Goal: Task Accomplishment & Management: Manage account settings

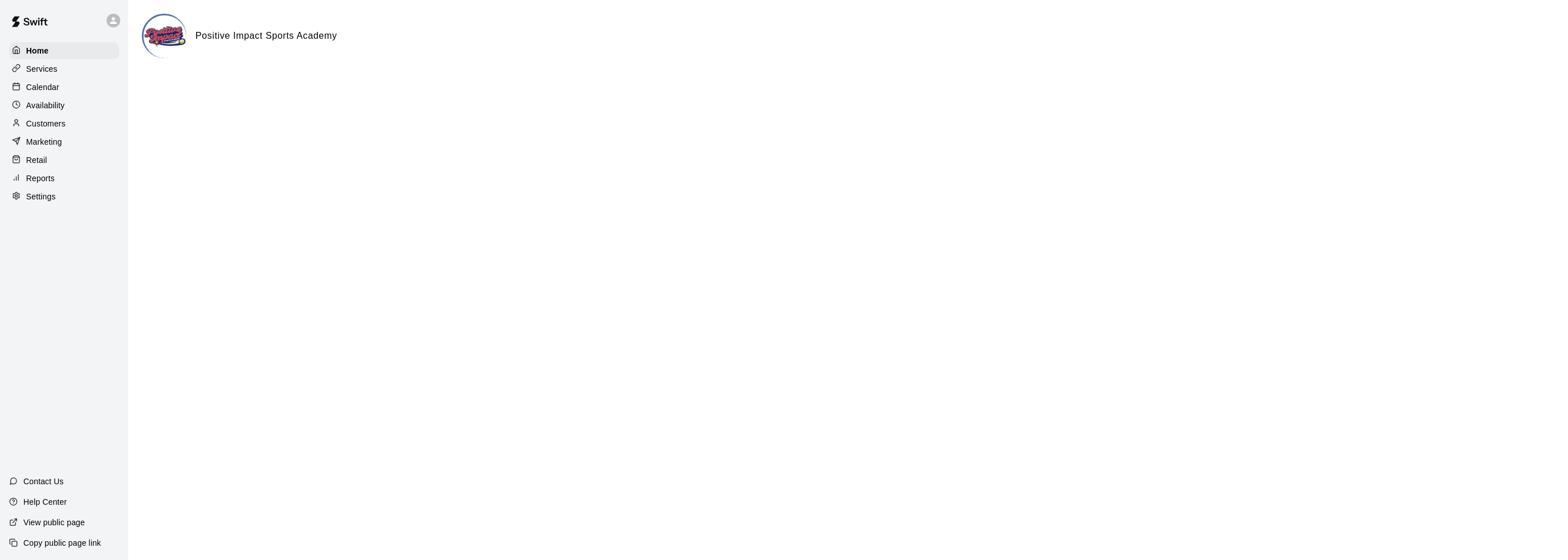
click at [64, 71] on div "Services" at bounding box center [63, 69] width 110 height 17
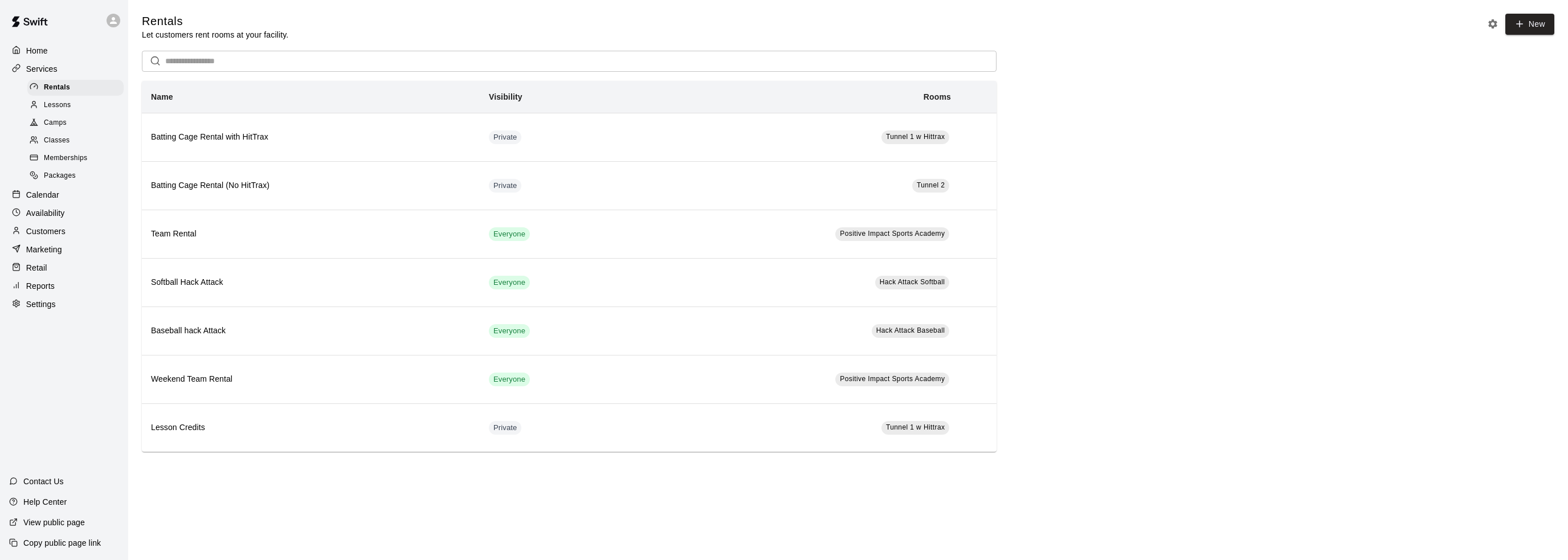
click at [75, 164] on span "Memberships" at bounding box center [66, 158] width 43 height 11
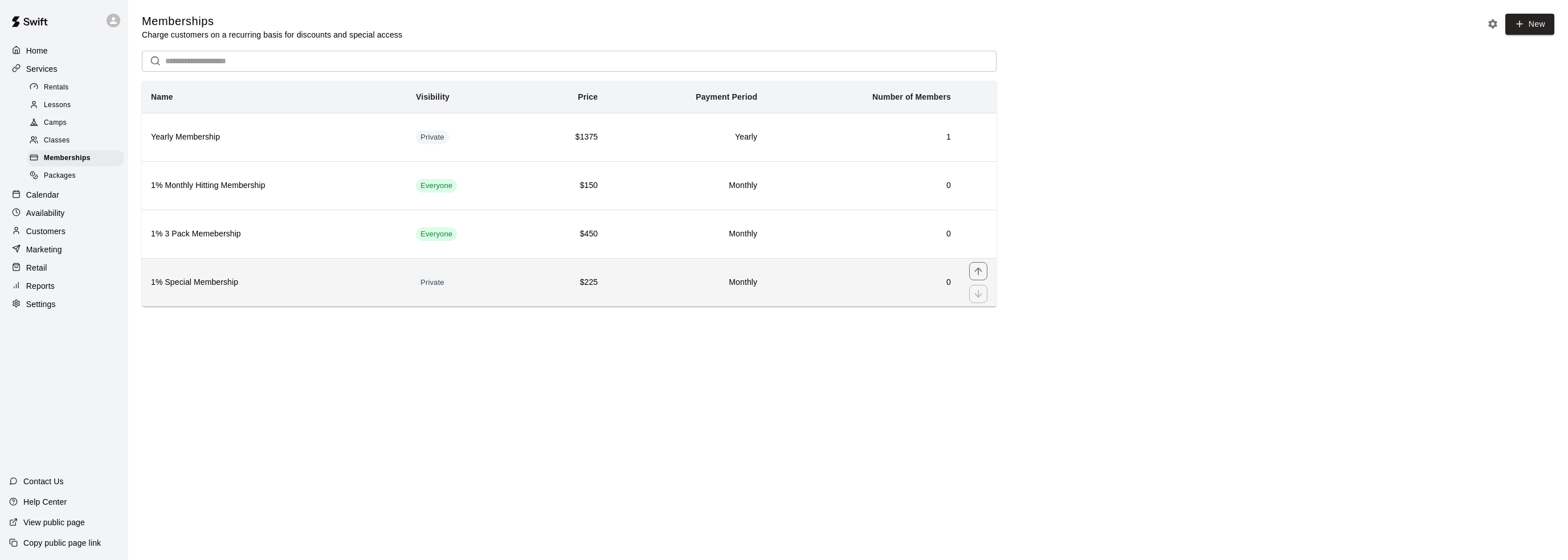
click at [249, 290] on th "1% Special Membership" at bounding box center [275, 282] width 265 height 49
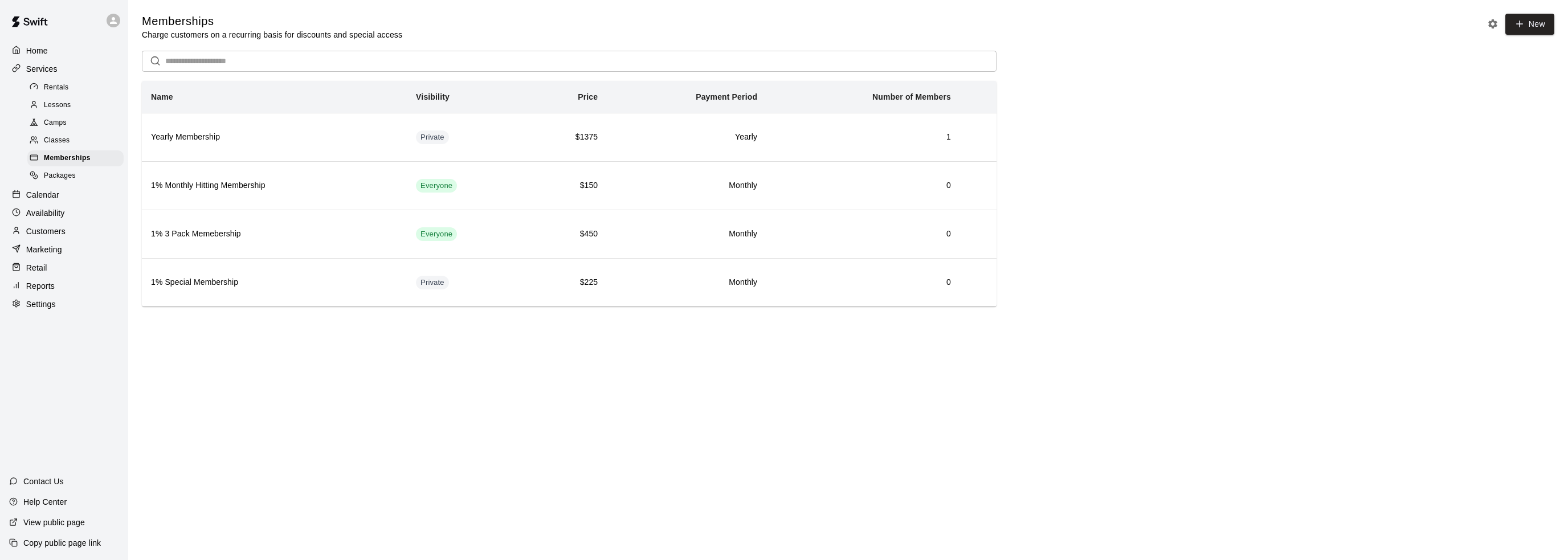
click at [65, 203] on div "Calendar" at bounding box center [63, 195] width 110 height 17
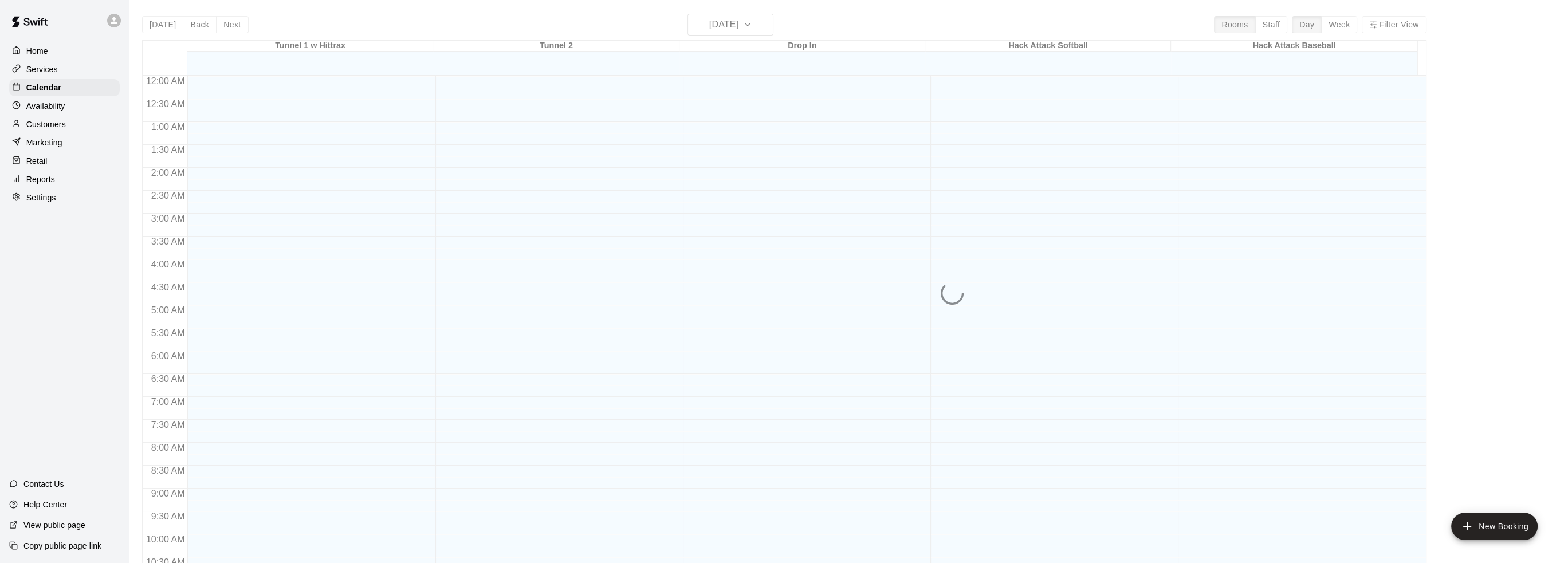
scroll to position [530, 0]
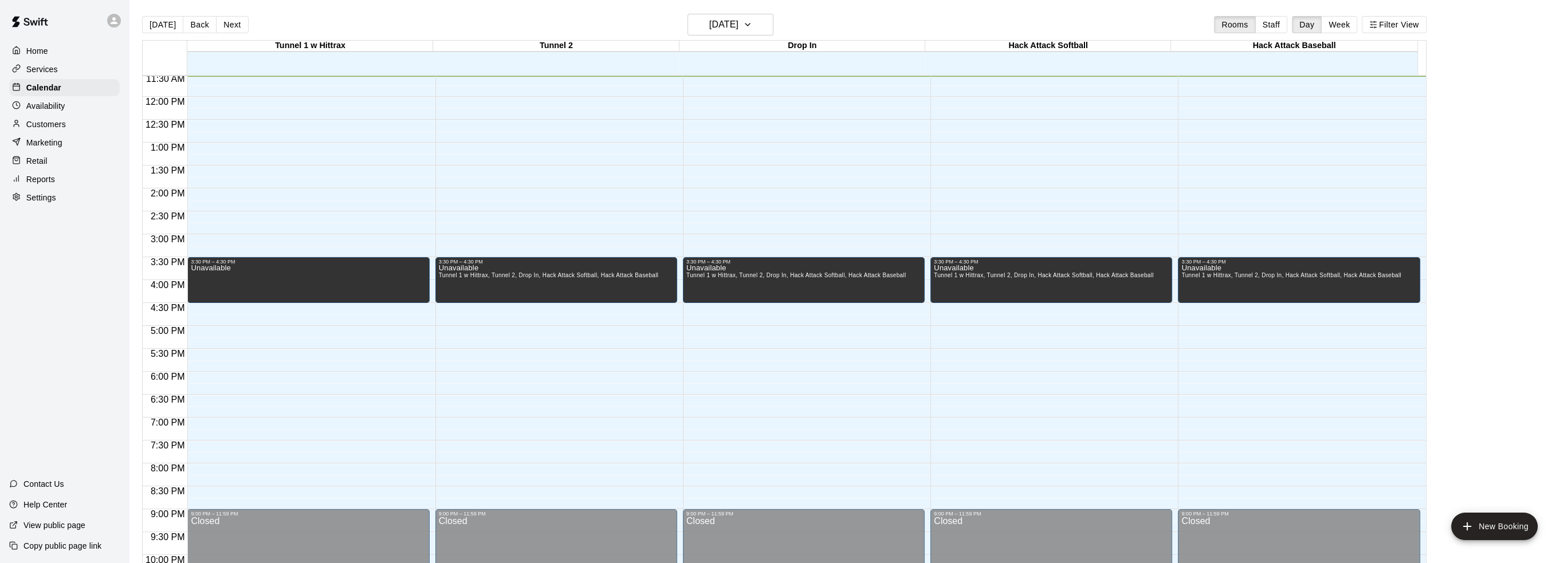
click at [76, 125] on div "Customers" at bounding box center [64, 124] width 110 height 17
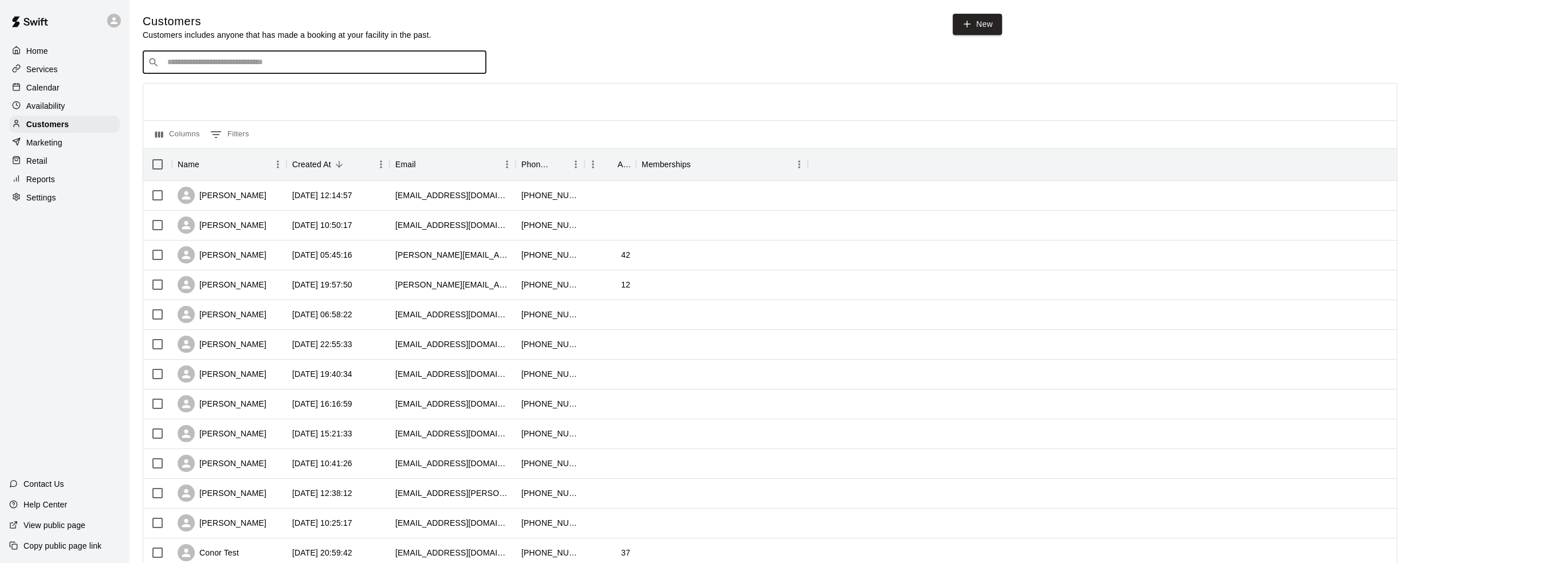
click at [220, 61] on input "Search customers by name or email" at bounding box center [322, 62] width 317 height 11
type input "***"
click at [222, 92] on p "[PERSON_NAME]" at bounding box center [210, 88] width 70 height 12
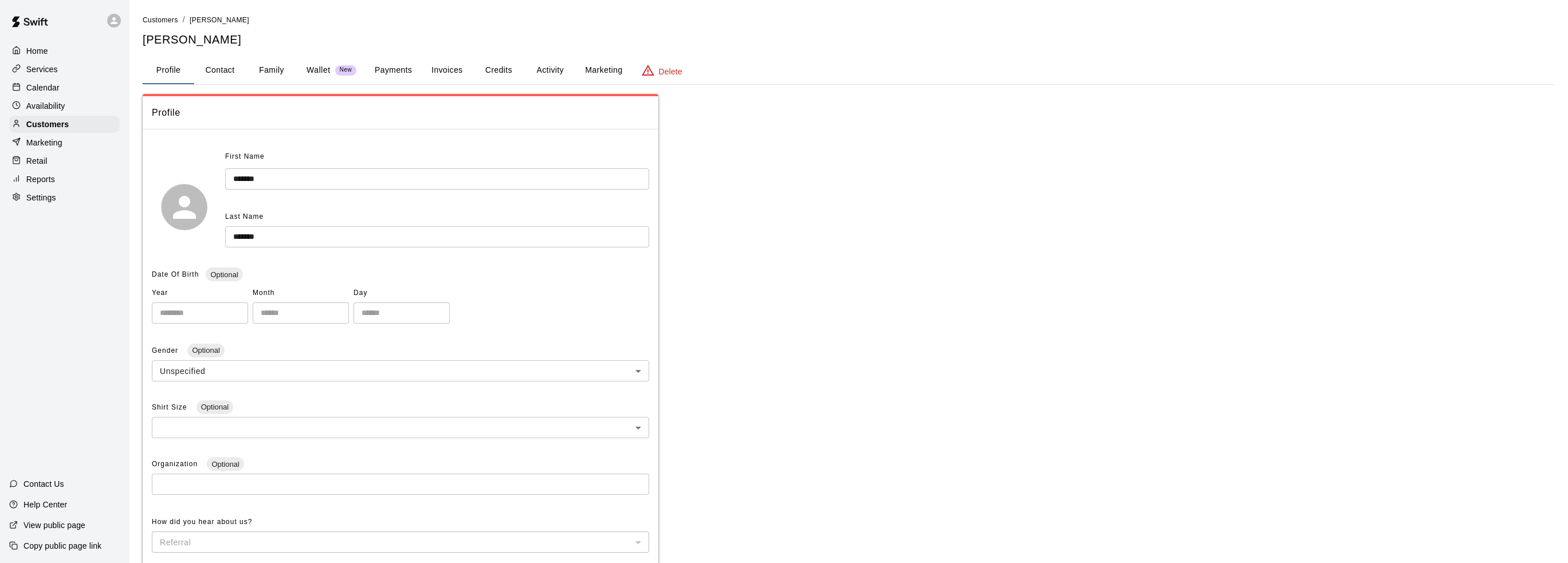
click at [491, 71] on button "Credits" at bounding box center [498, 70] width 52 height 27
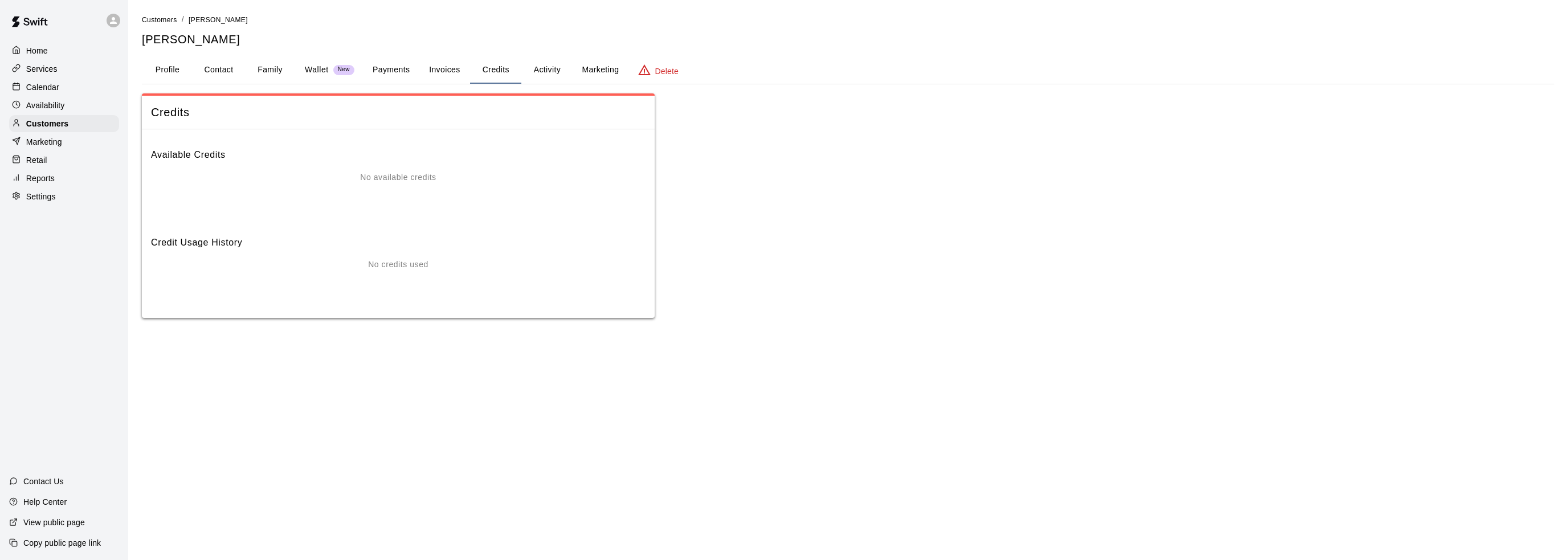
click at [450, 71] on button "Invoices" at bounding box center [444, 70] width 52 height 27
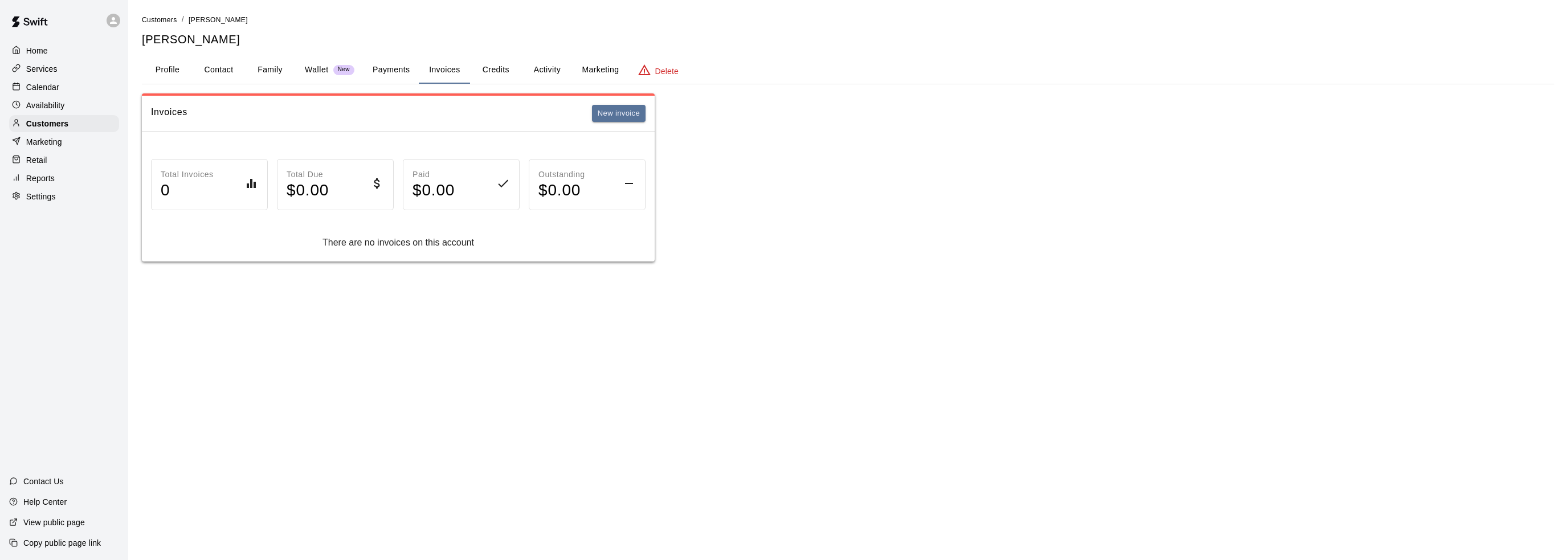
click at [394, 68] on button "Payments" at bounding box center [391, 70] width 55 height 27
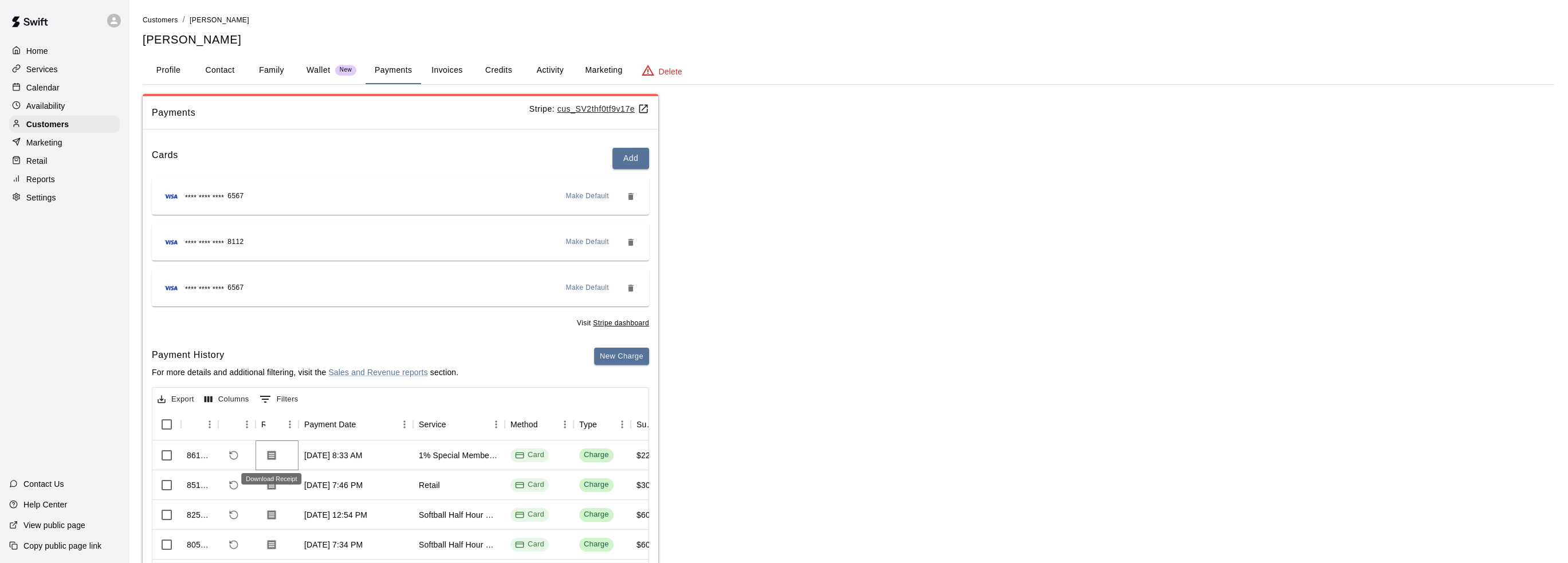
click at [273, 456] on icon "Download Receipt" at bounding box center [272, 455] width 9 height 10
click at [173, 70] on button "Profile" at bounding box center [169, 70] width 52 height 27
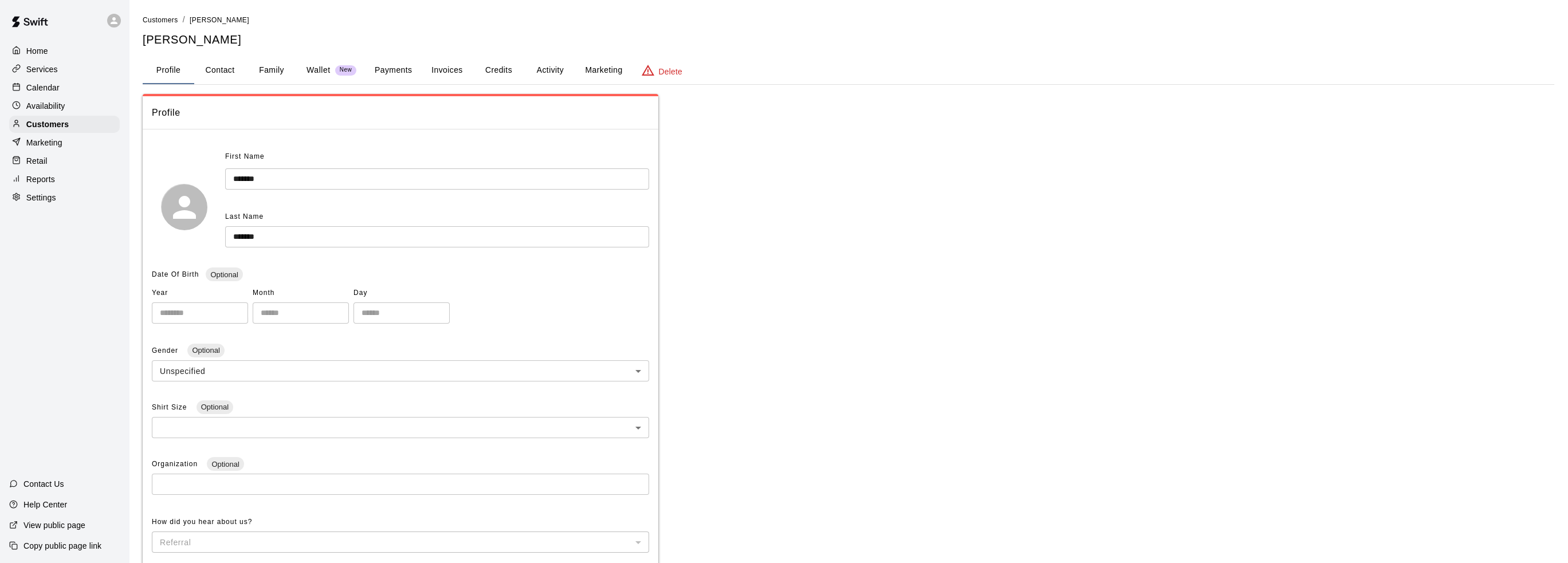
click at [504, 72] on button "Credits" at bounding box center [498, 70] width 52 height 27
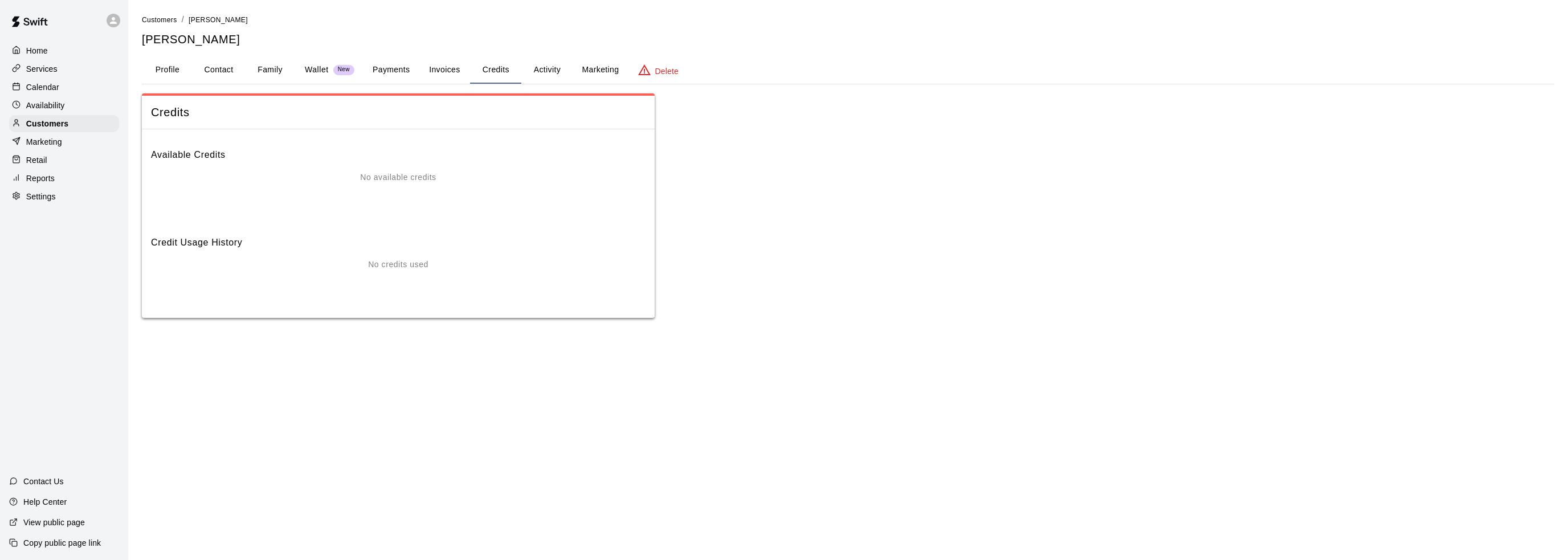
click at [550, 72] on button "Activity" at bounding box center [547, 70] width 52 height 27
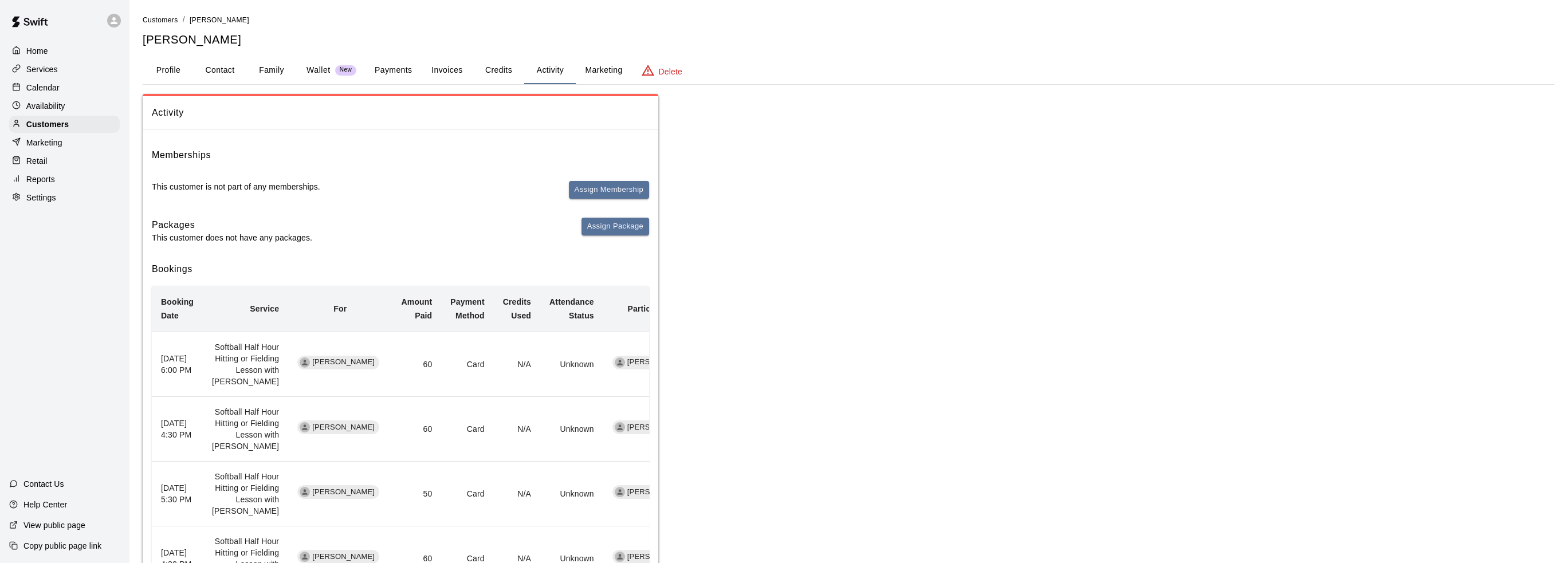
click at [613, 70] on button "Marketing" at bounding box center [603, 70] width 56 height 27
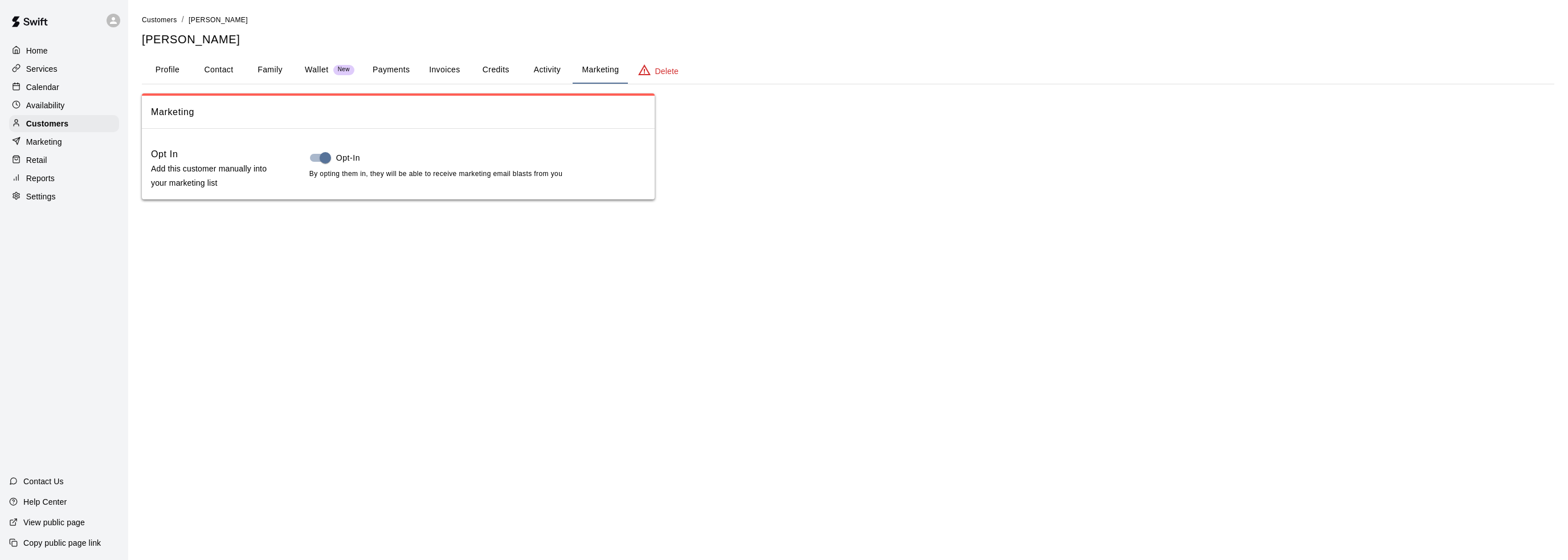
click at [396, 67] on button "Payments" at bounding box center [391, 70] width 55 height 27
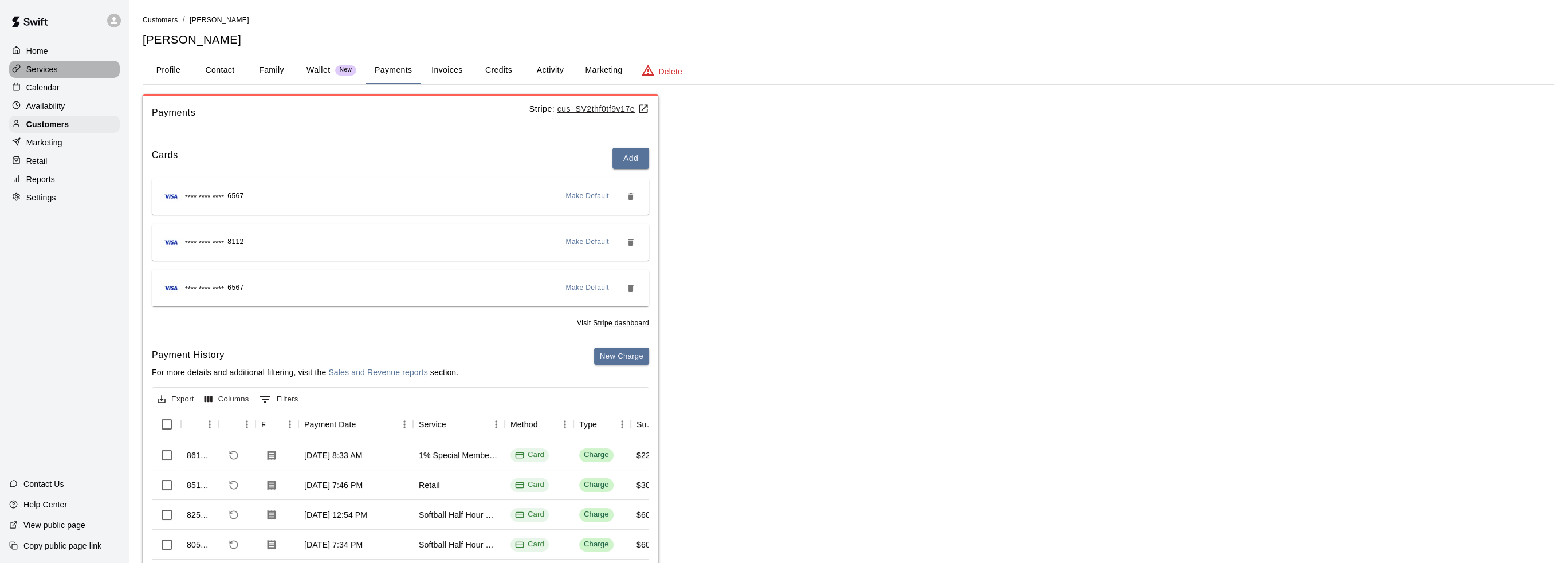
click at [74, 64] on div "Services" at bounding box center [64, 69] width 110 height 17
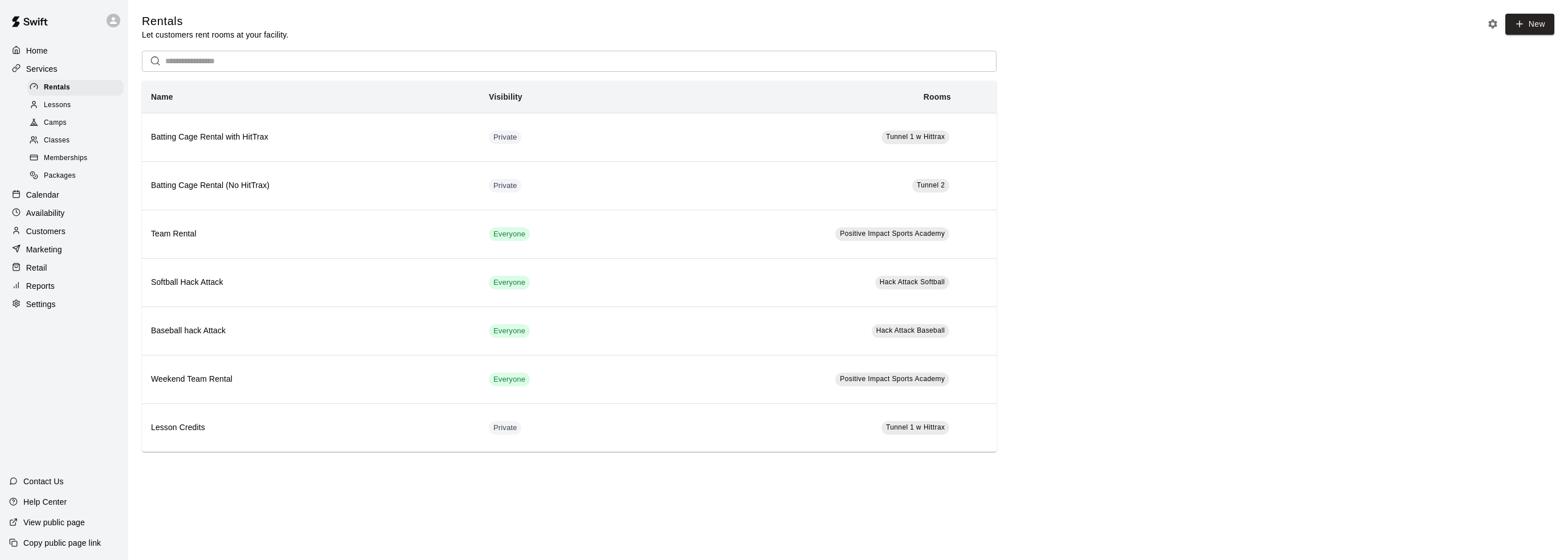
click at [69, 164] on span "Memberships" at bounding box center [66, 158] width 43 height 11
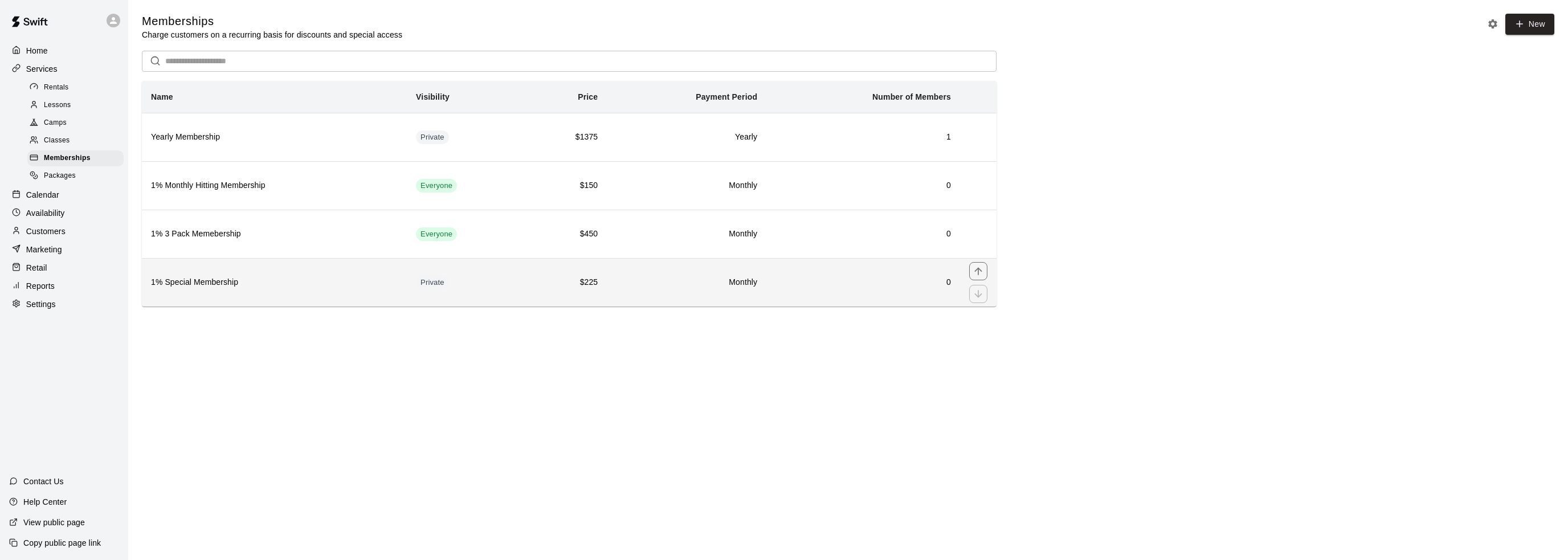
click at [239, 278] on h6 "1% Special Membership" at bounding box center [274, 282] width 247 height 13
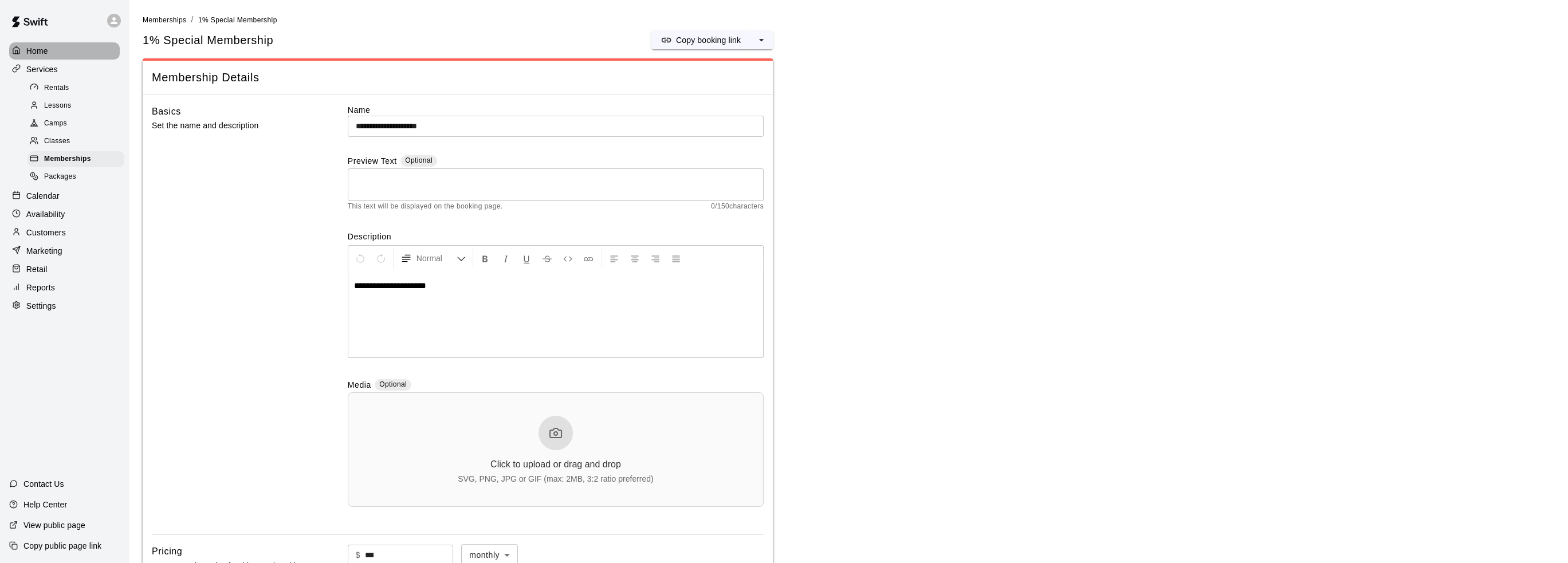
click at [46, 47] on p "Home" at bounding box center [37, 50] width 21 height 11
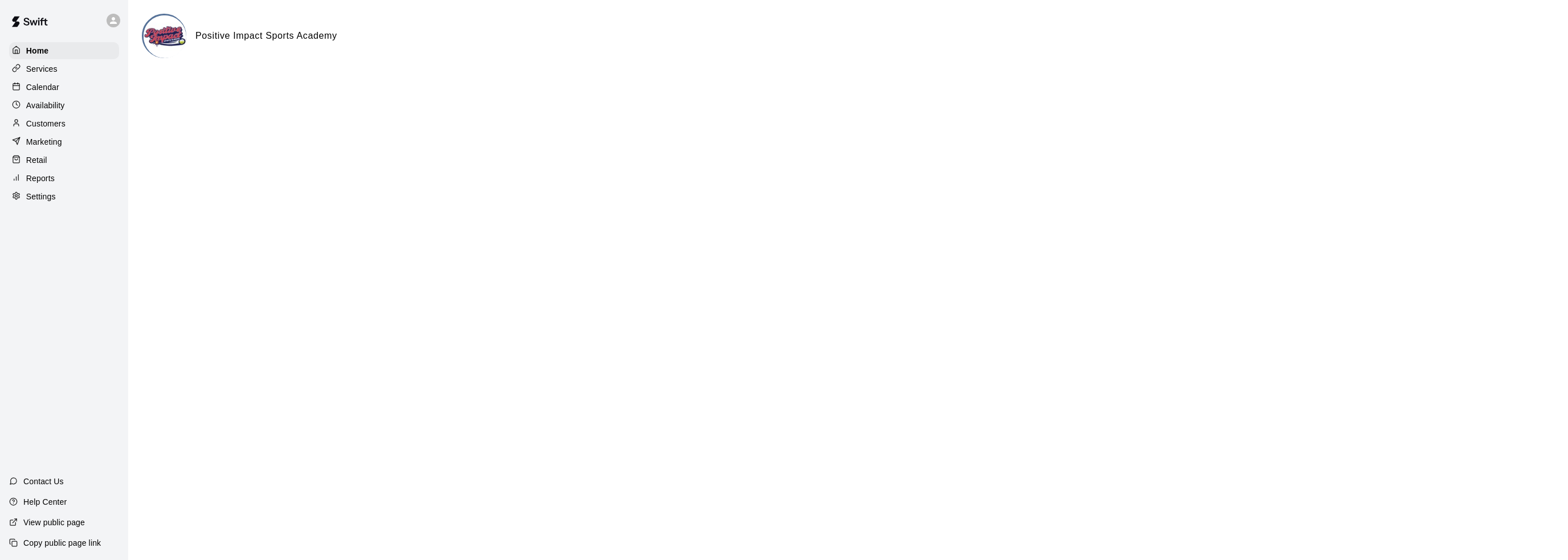
click at [74, 118] on div "Home Services Calendar Availability Customers Marketing Retail Reports Settings" at bounding box center [64, 124] width 128 height 165
click at [73, 127] on div "Customers" at bounding box center [63, 123] width 110 height 17
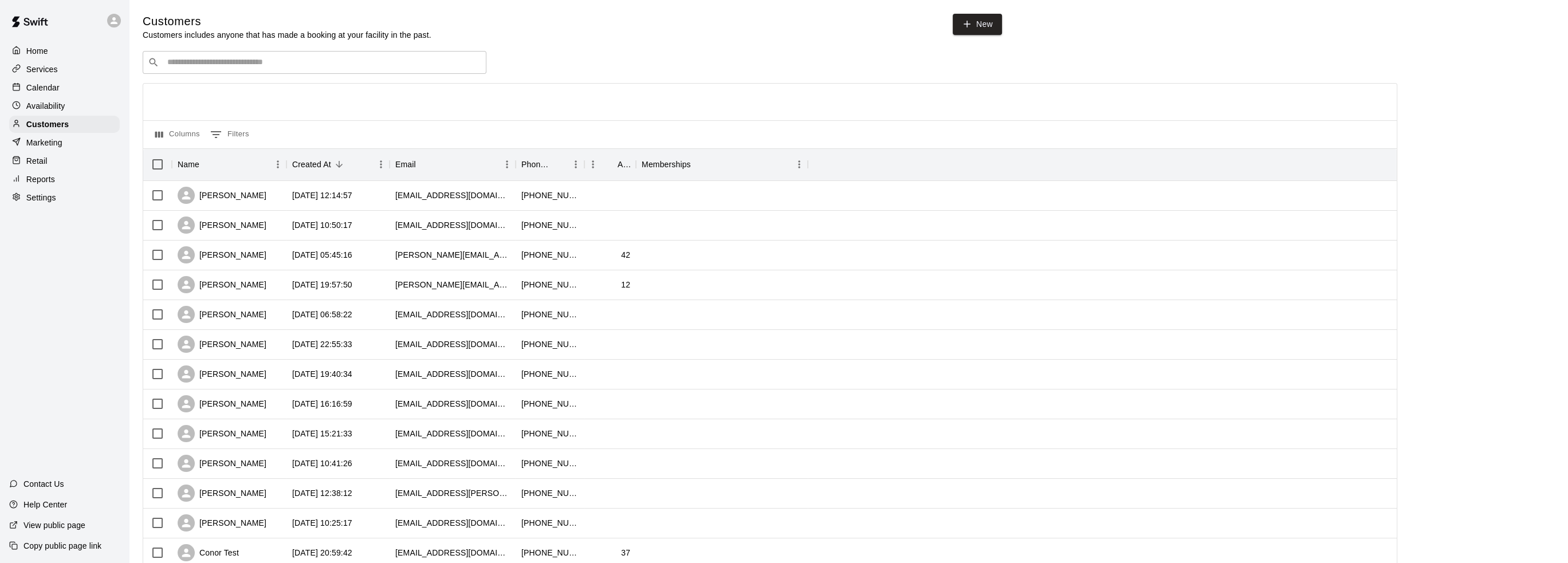
click at [333, 66] on input "Search customers by name or email" at bounding box center [322, 62] width 317 height 11
type input "***"
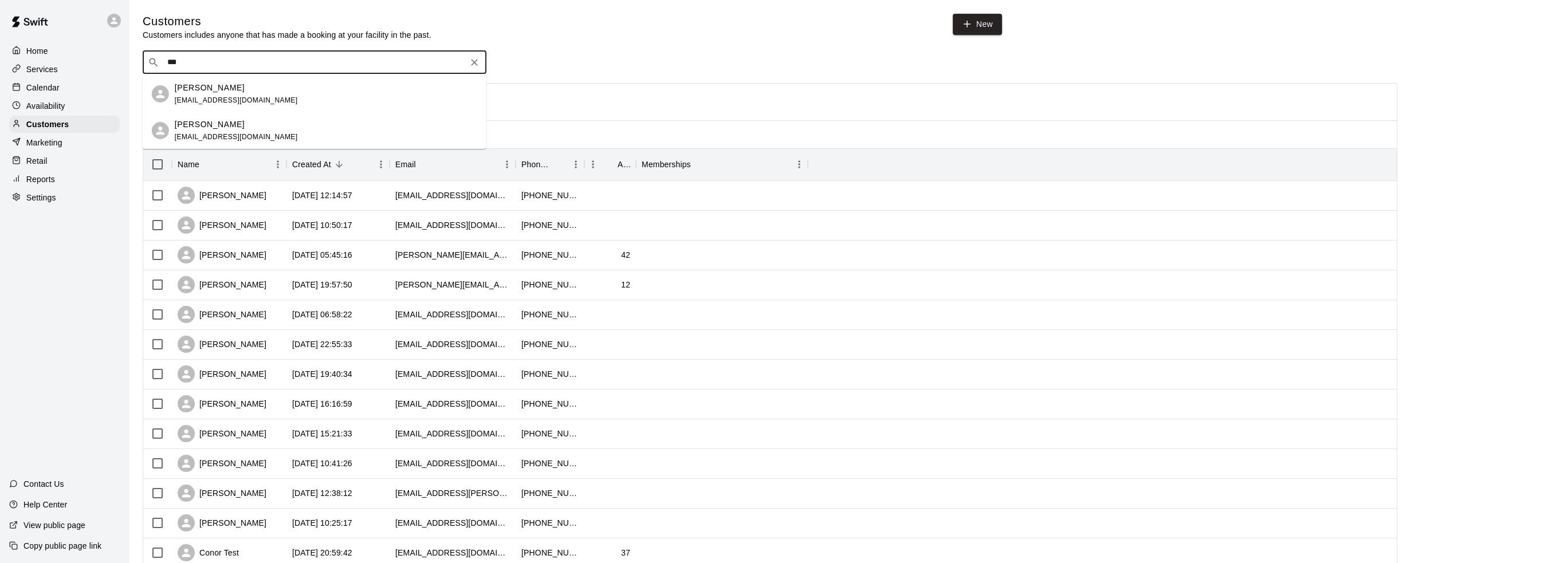
click at [270, 93] on div "[PERSON_NAME] [EMAIL_ADDRESS][DOMAIN_NAME]" at bounding box center [326, 94] width 302 height 24
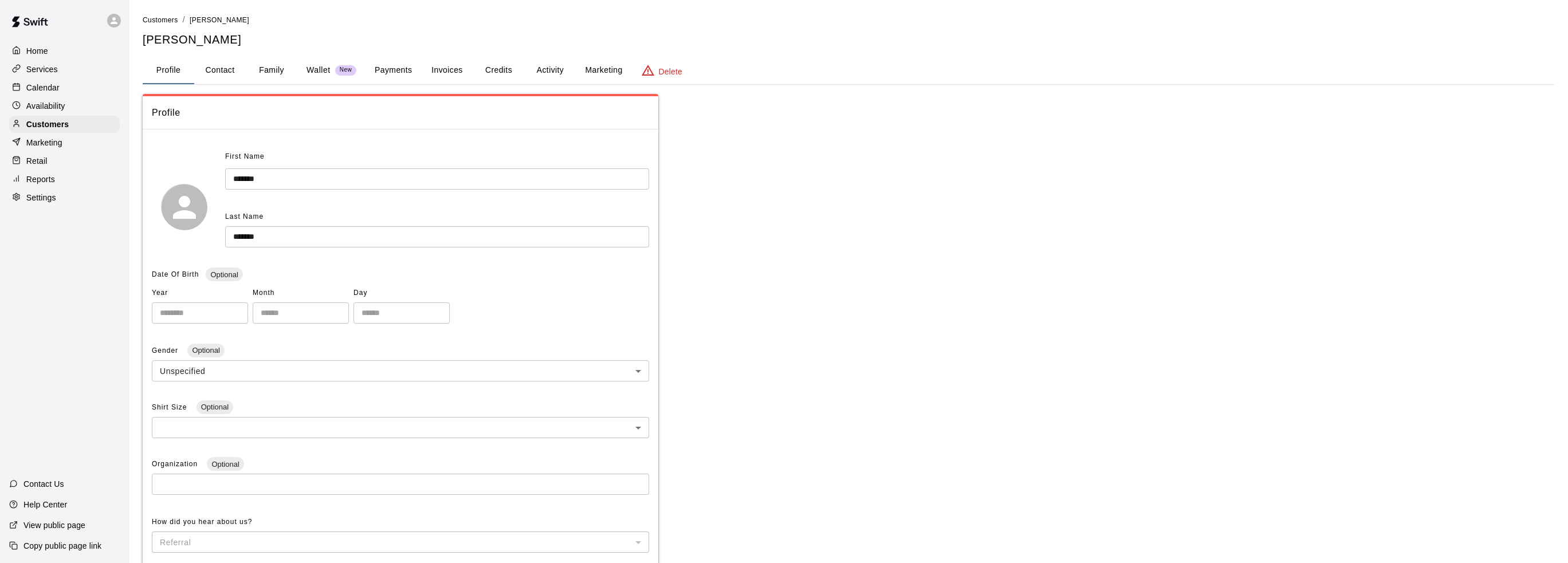
click at [484, 69] on button "Credits" at bounding box center [498, 70] width 52 height 27
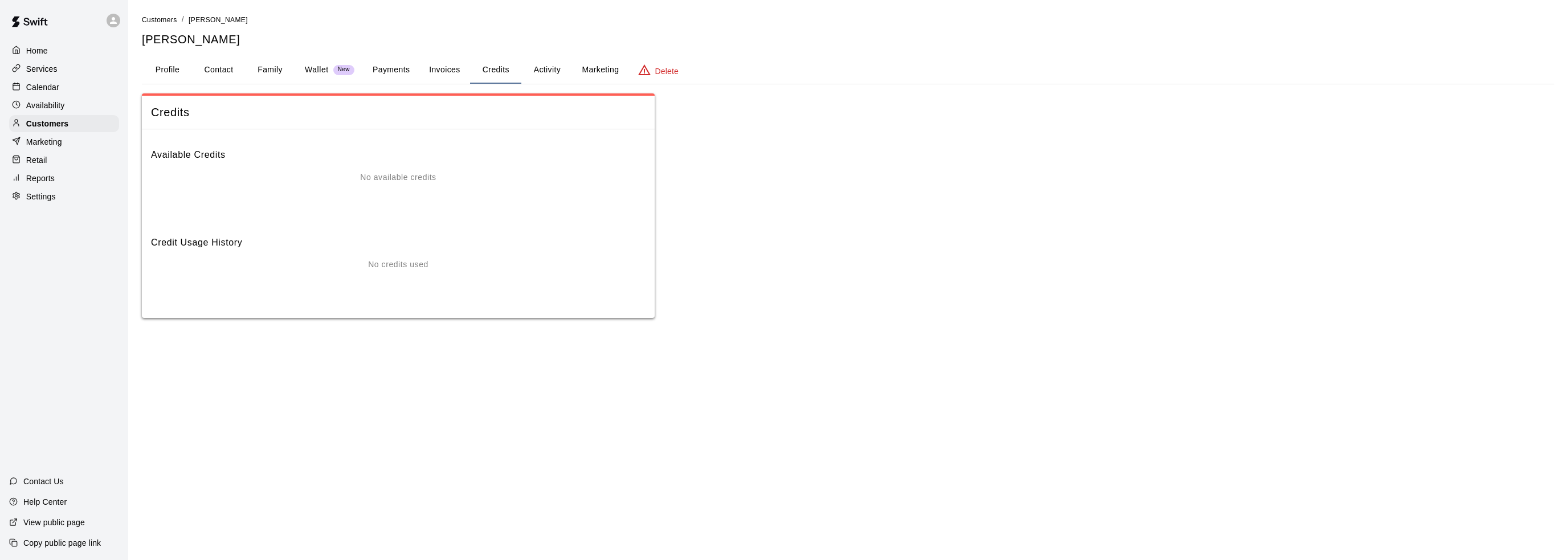
click at [545, 71] on button "Activity" at bounding box center [547, 70] width 52 height 27
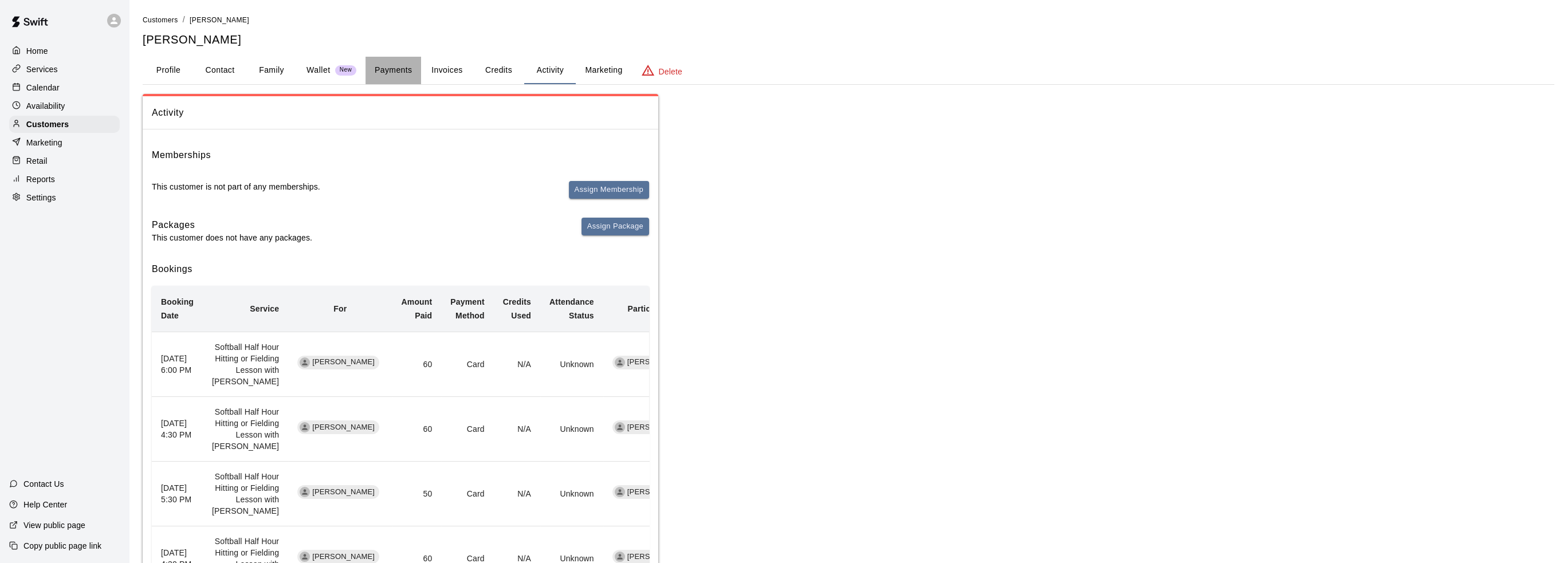
click at [400, 74] on button "Payments" at bounding box center [393, 70] width 56 height 27
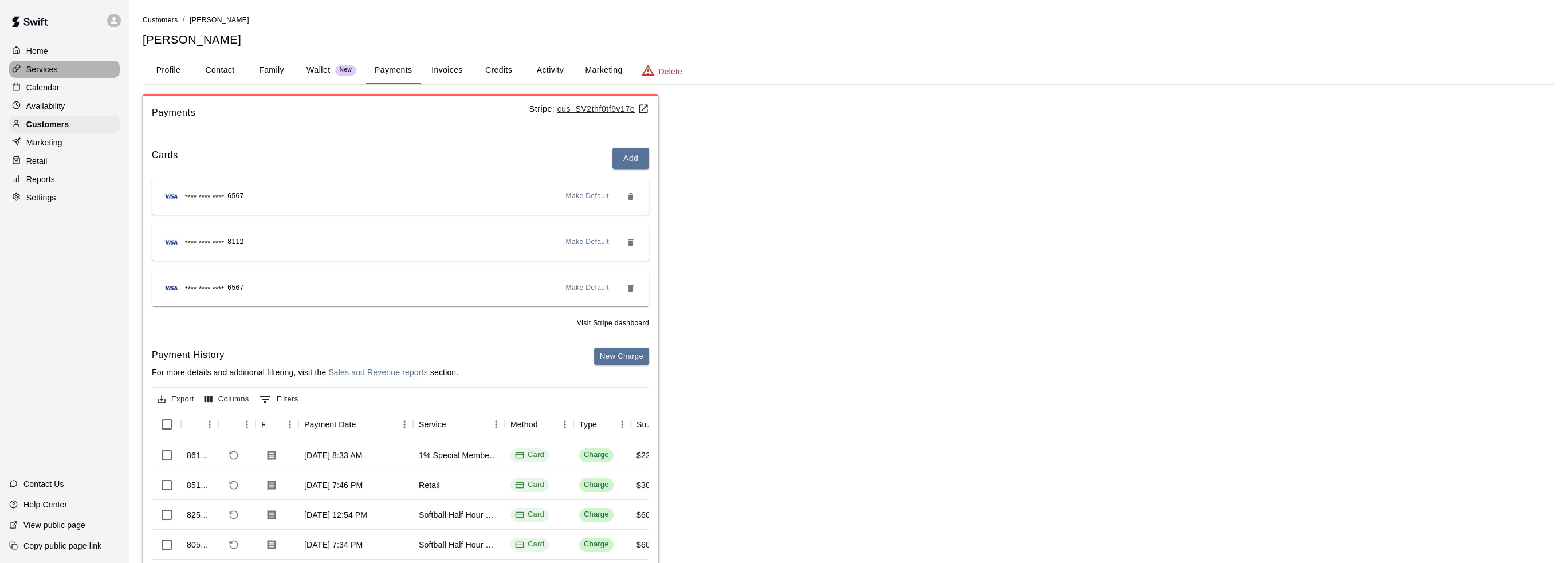
click at [66, 76] on div "Services" at bounding box center [64, 69] width 110 height 17
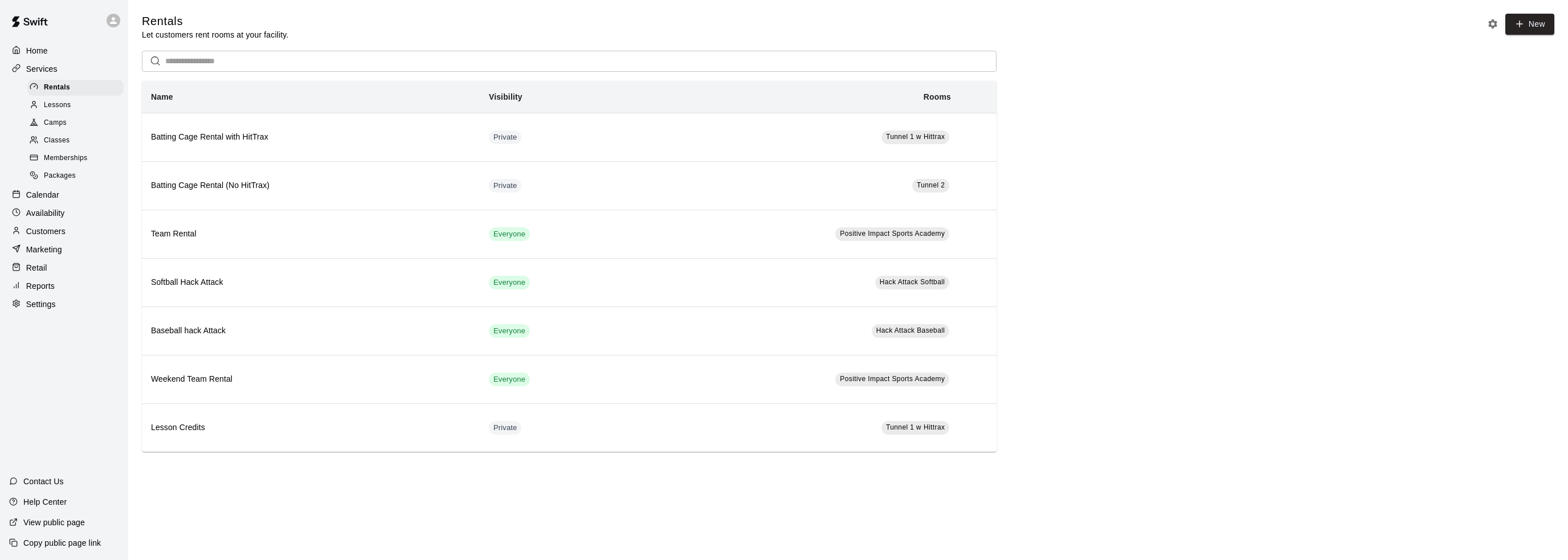
click at [69, 164] on span "Memberships" at bounding box center [66, 158] width 43 height 11
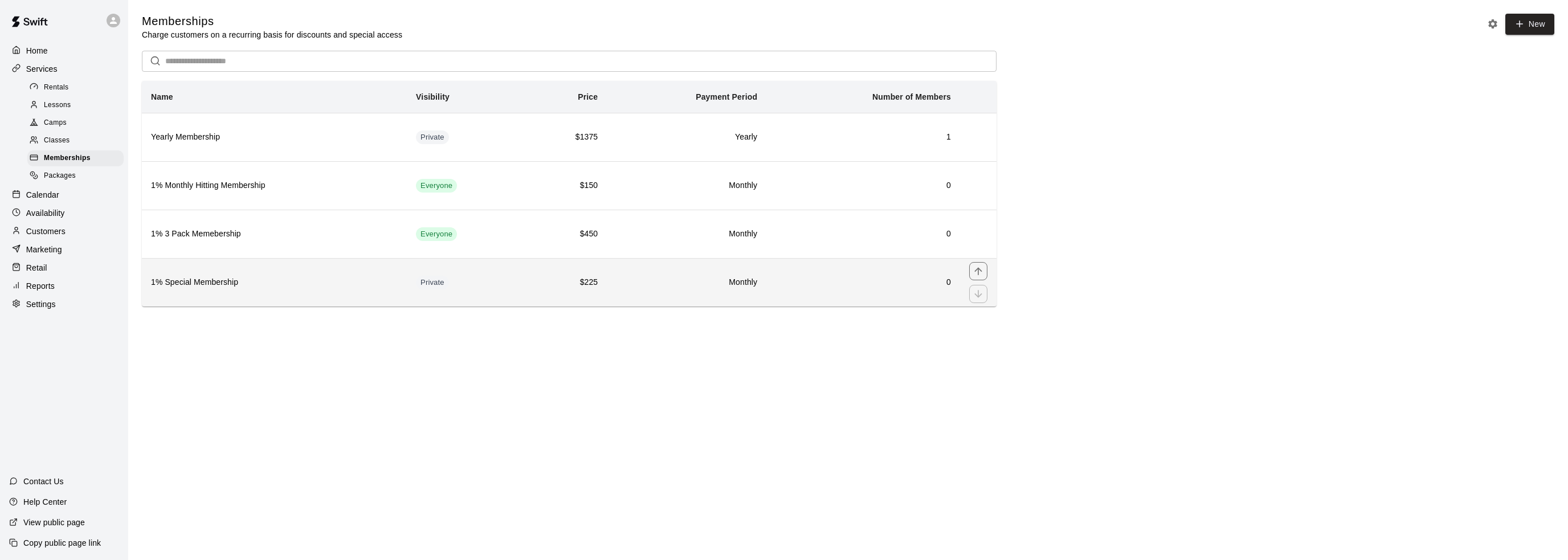
click at [244, 293] on th "1% Special Membership" at bounding box center [275, 282] width 265 height 49
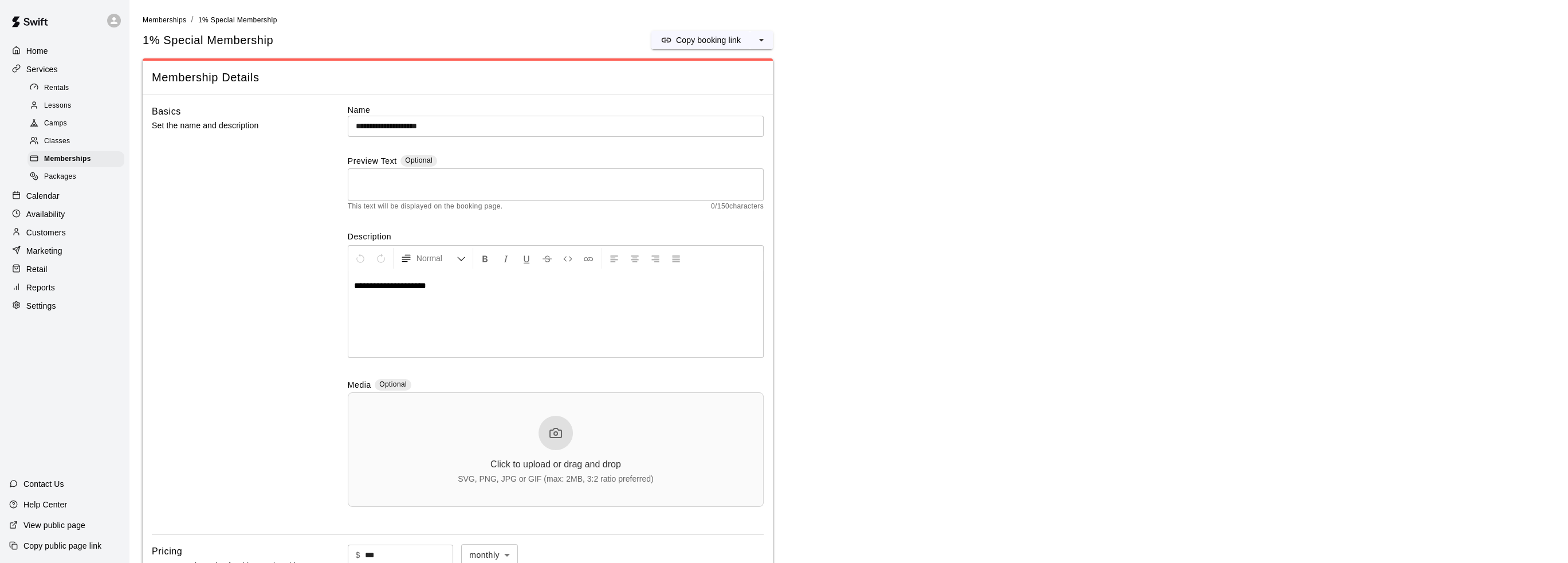
click at [51, 50] on div "Home" at bounding box center [64, 50] width 110 height 17
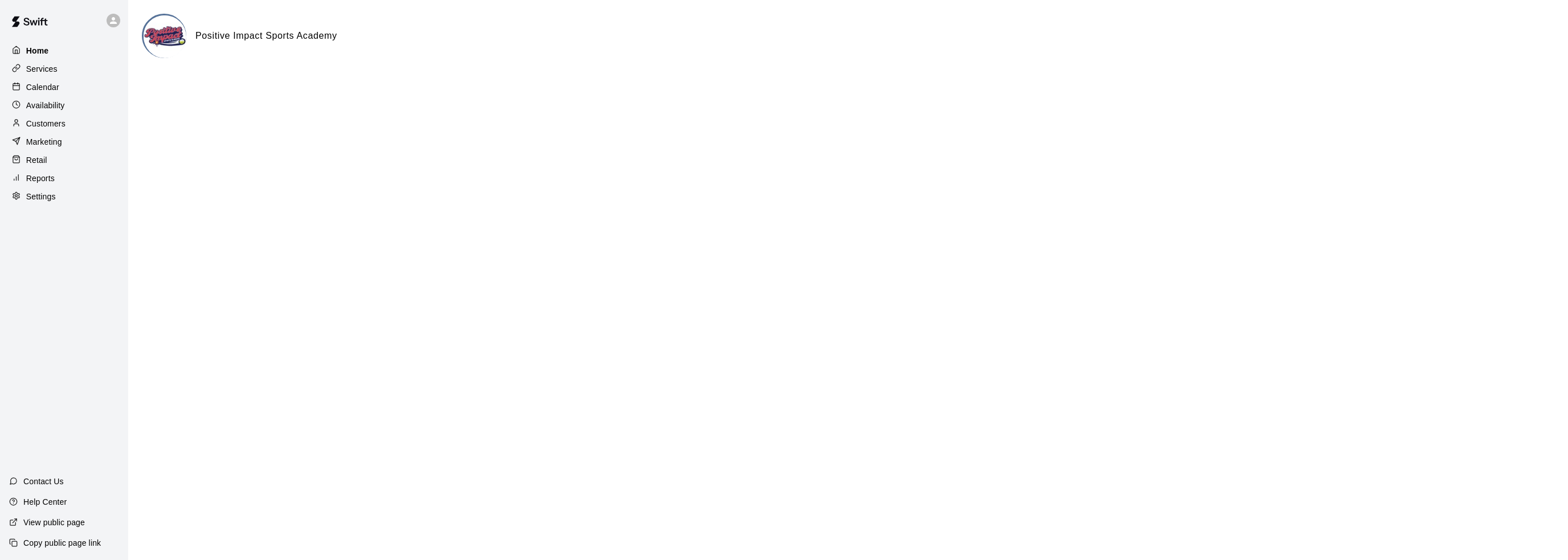
click at [71, 49] on div "Home" at bounding box center [63, 50] width 110 height 17
click at [64, 489] on div "Contact Us" at bounding box center [36, 482] width 73 height 21
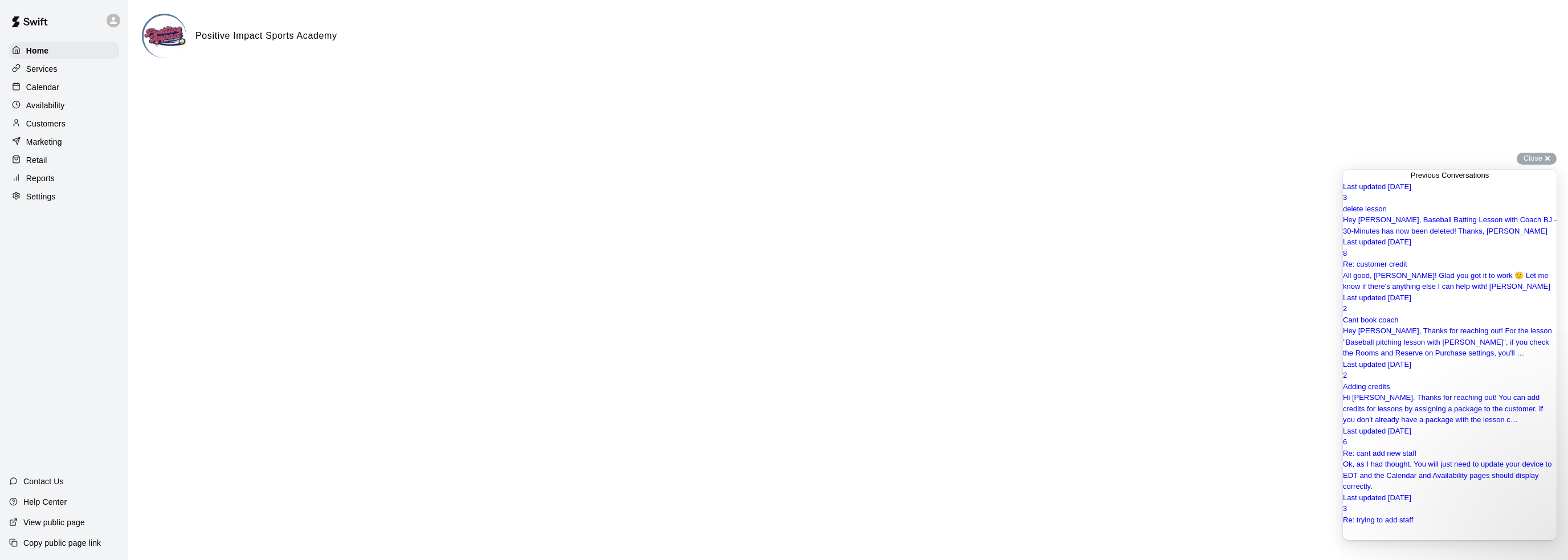
click at [1411, 181] on link "Go back" at bounding box center [1411, 181] width 0 height 0
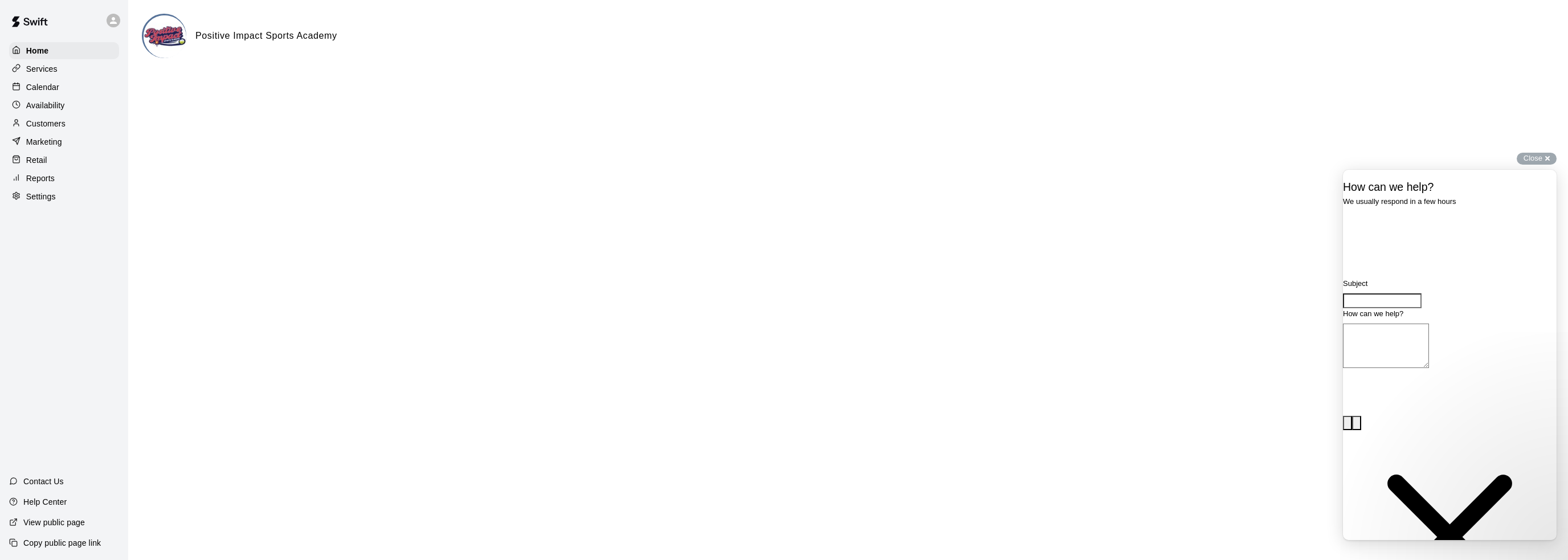
click at [1411, 308] on div "Subject" at bounding box center [1450, 293] width 214 height 30
click at [1411, 308] on input "Subject" at bounding box center [1382, 301] width 79 height 15
type input "**********"
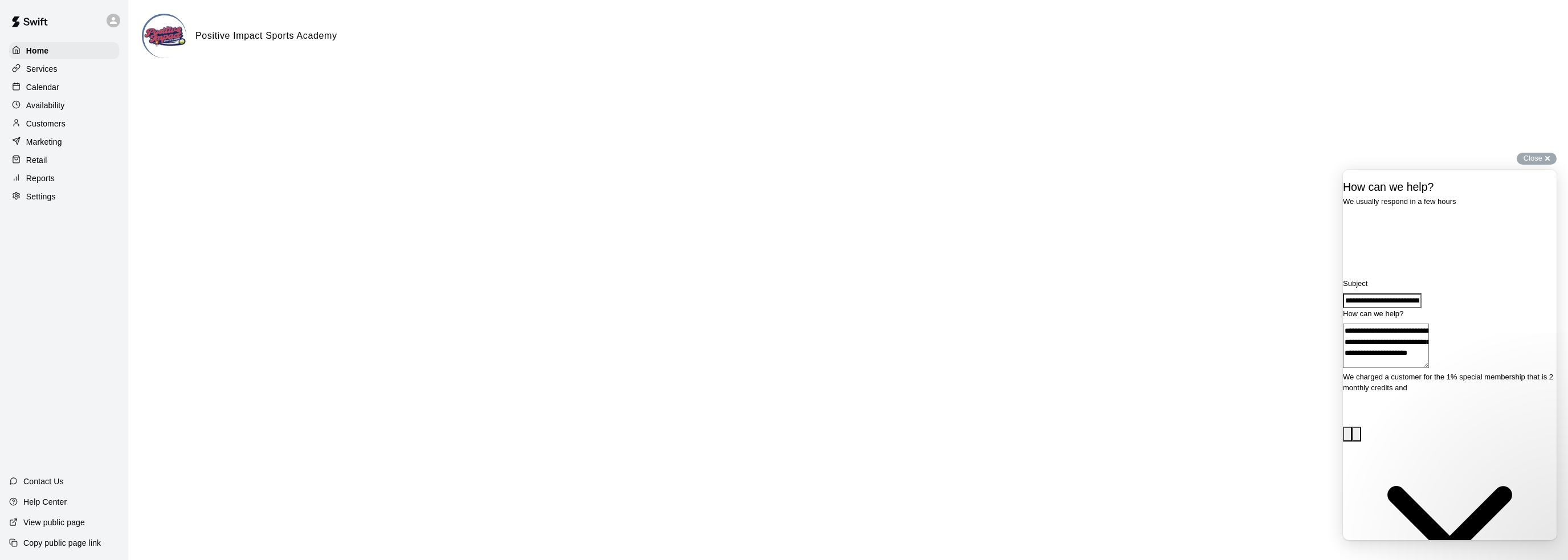
click at [1429, 368] on textarea "**********" at bounding box center [1386, 346] width 86 height 44
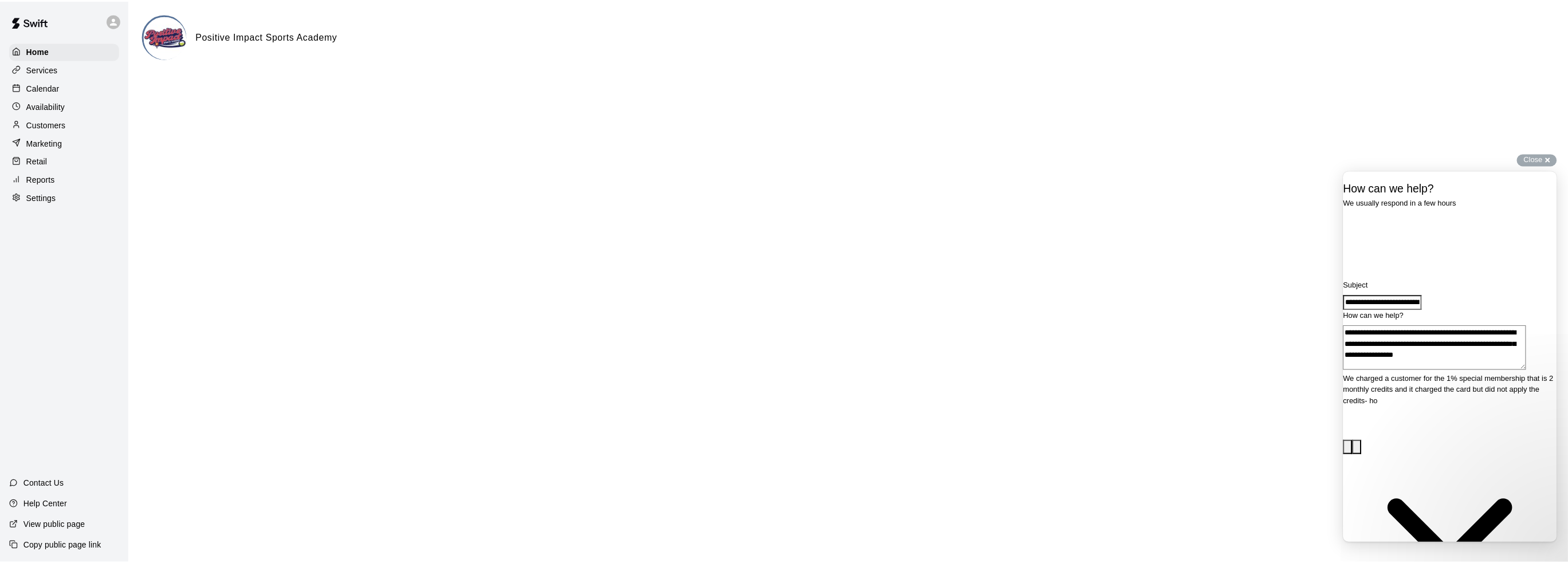
scroll to position [4, 0]
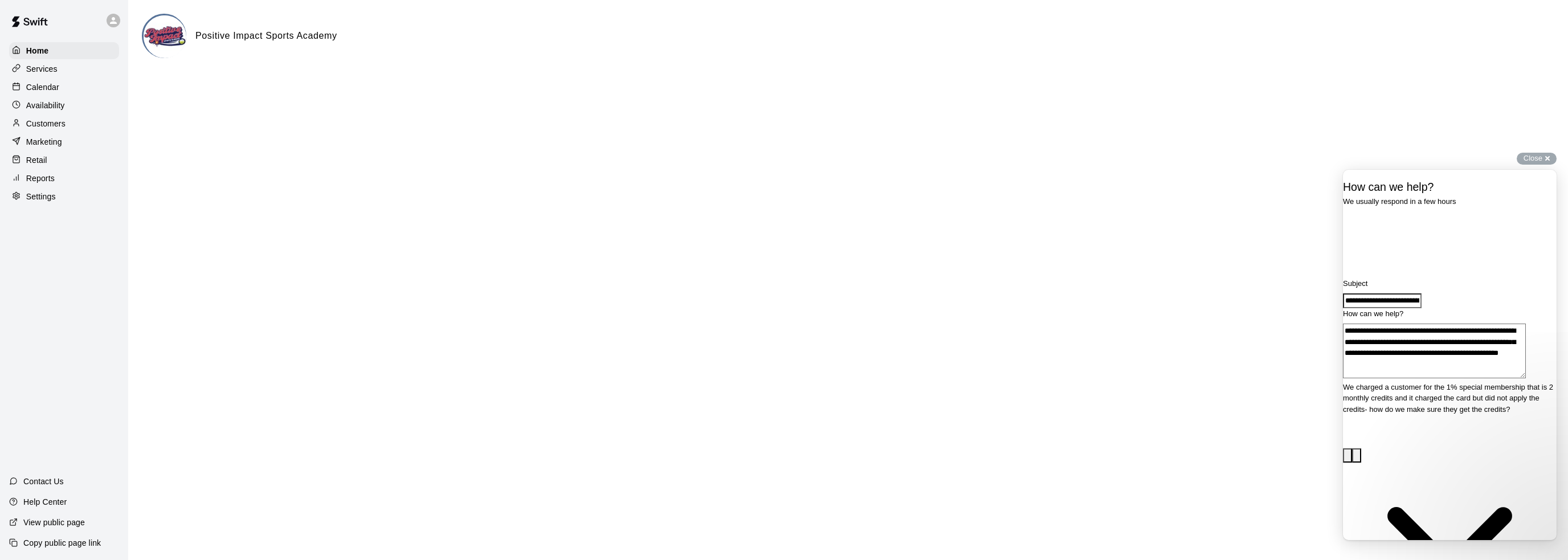
type textarea "**********"
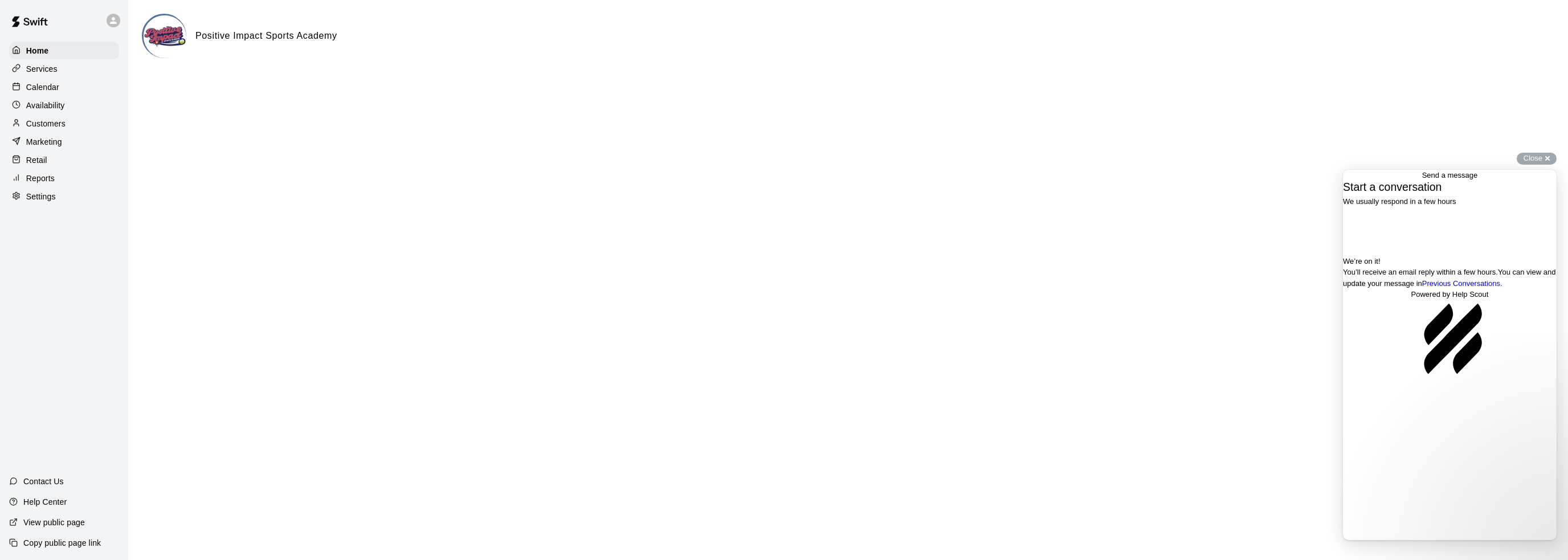
click at [1422, 180] on span "Go back" at bounding box center [1422, 175] width 0 height 9
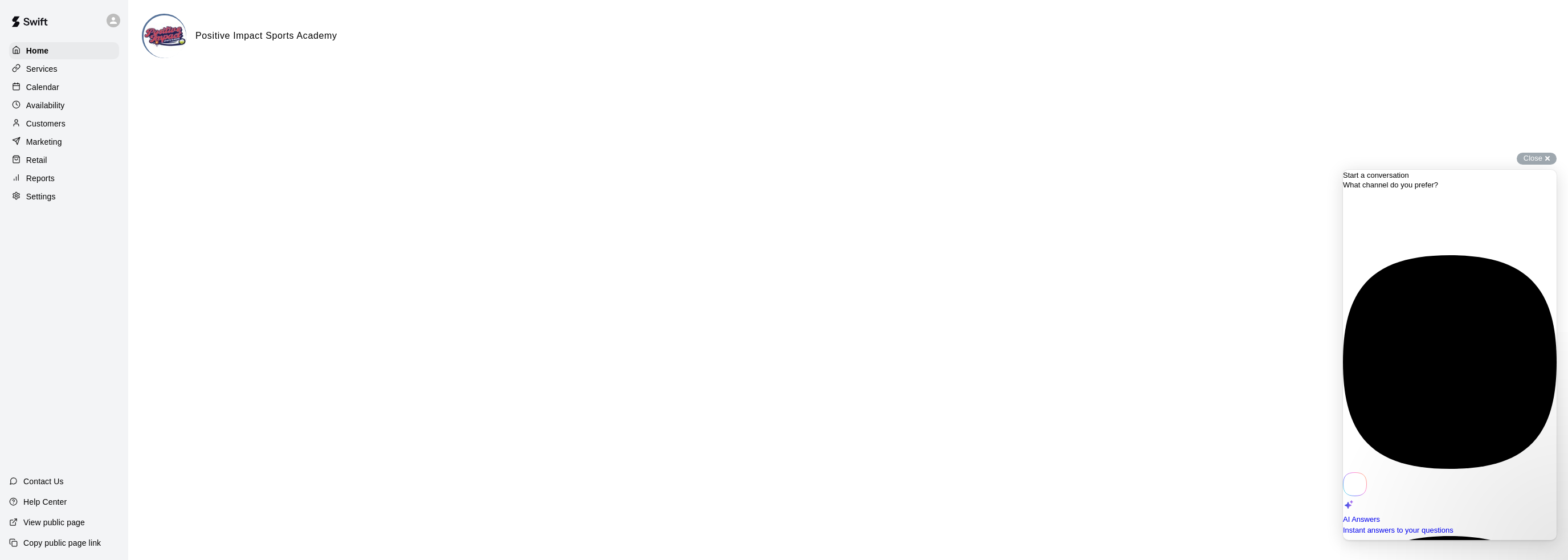
click at [54, 120] on div "Customers" at bounding box center [63, 123] width 110 height 17
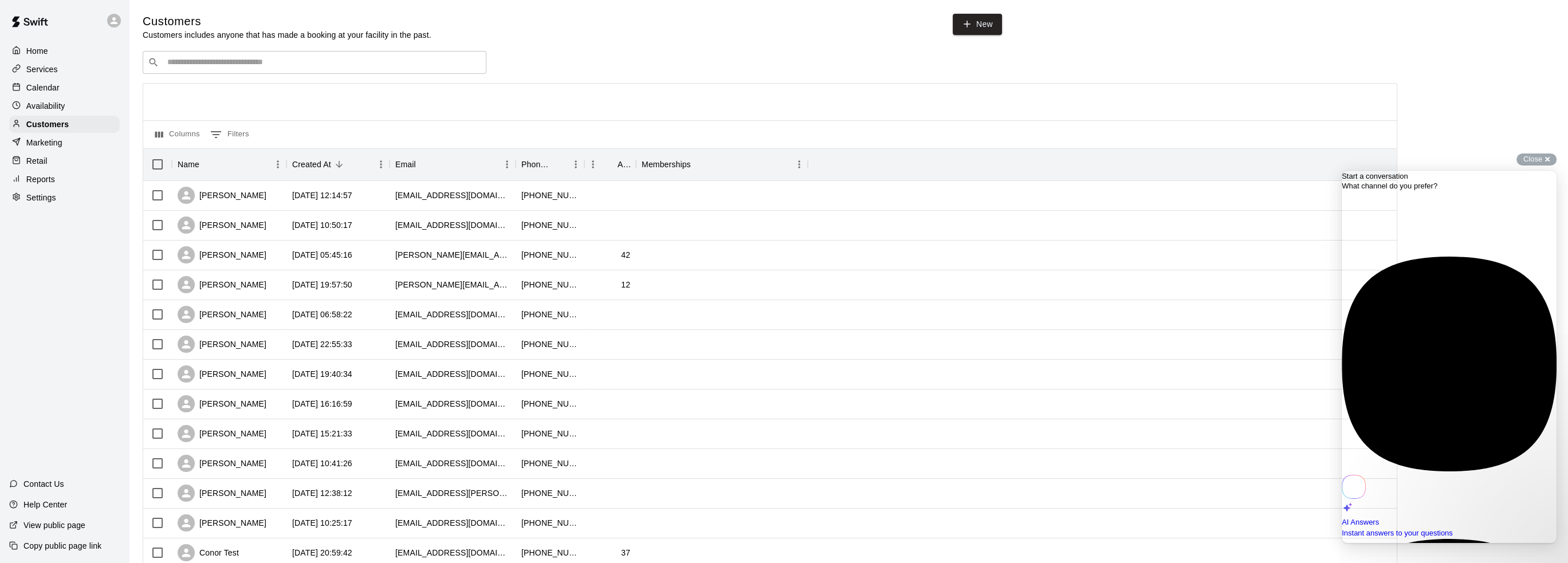
click at [225, 57] on div "​ ​" at bounding box center [315, 62] width 344 height 23
type input "******"
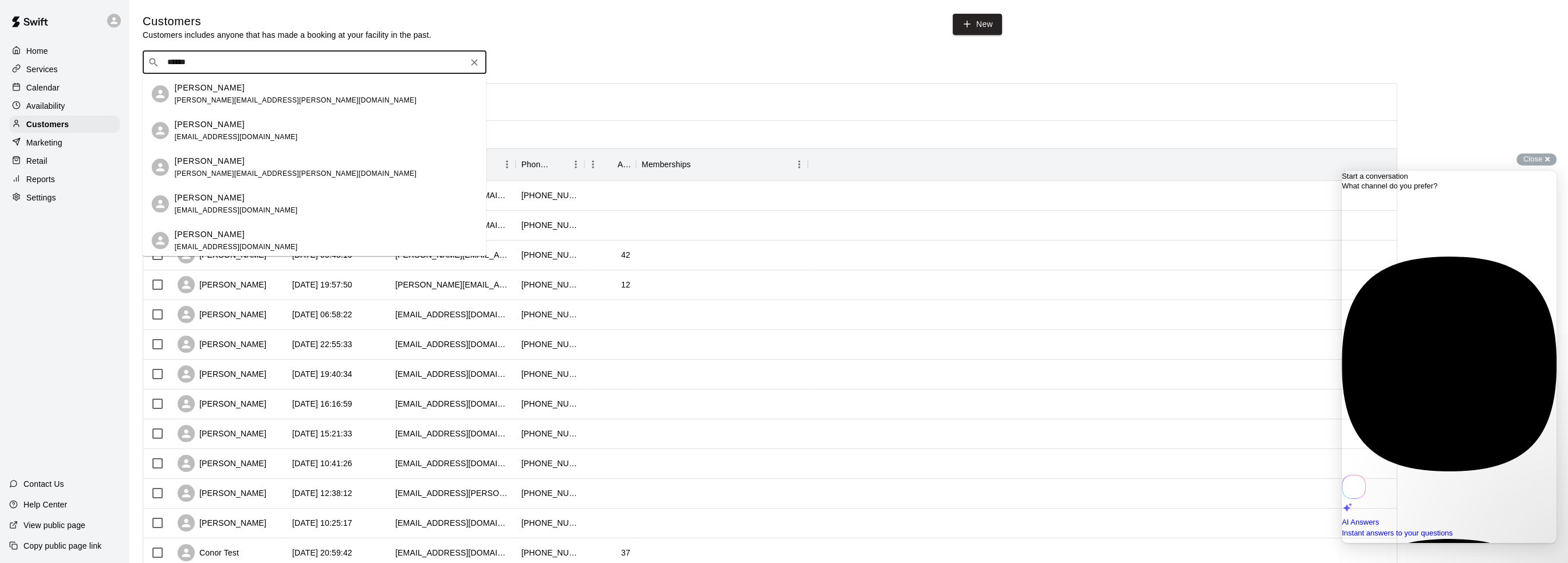
click at [209, 125] on p "[PERSON_NAME]" at bounding box center [210, 124] width 70 height 12
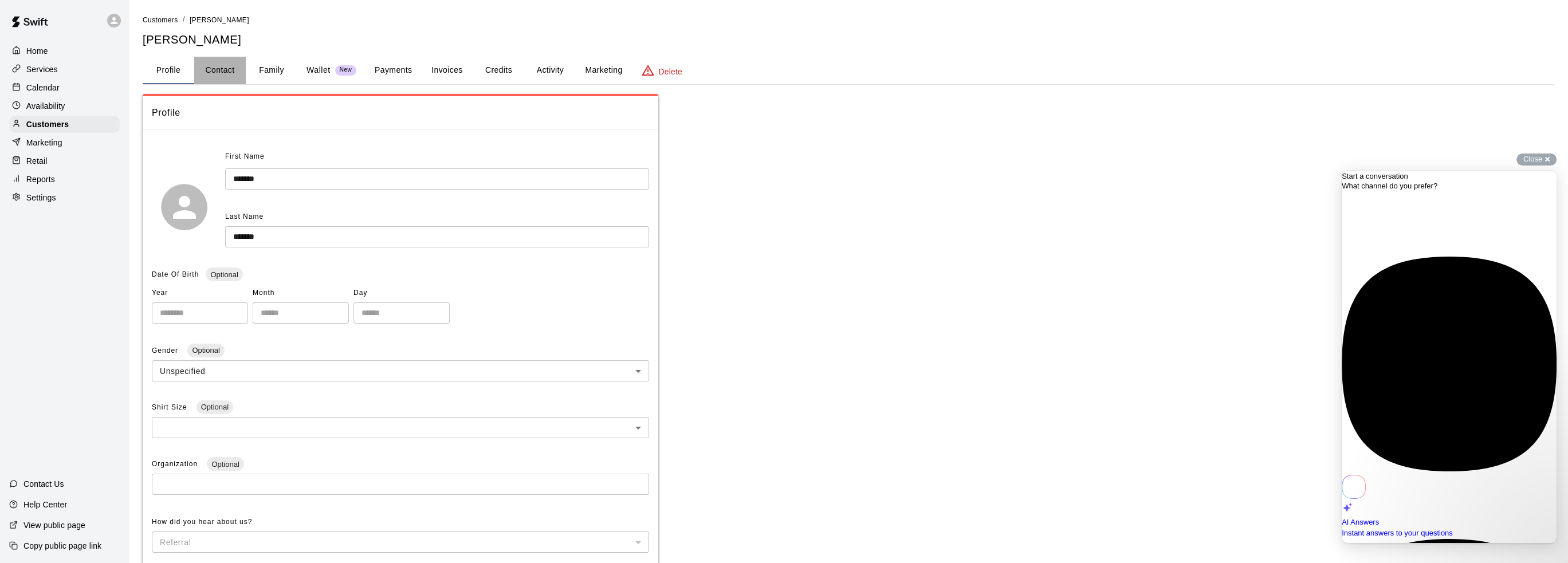
click at [223, 64] on button "Contact" at bounding box center [220, 70] width 52 height 27
select select "**"
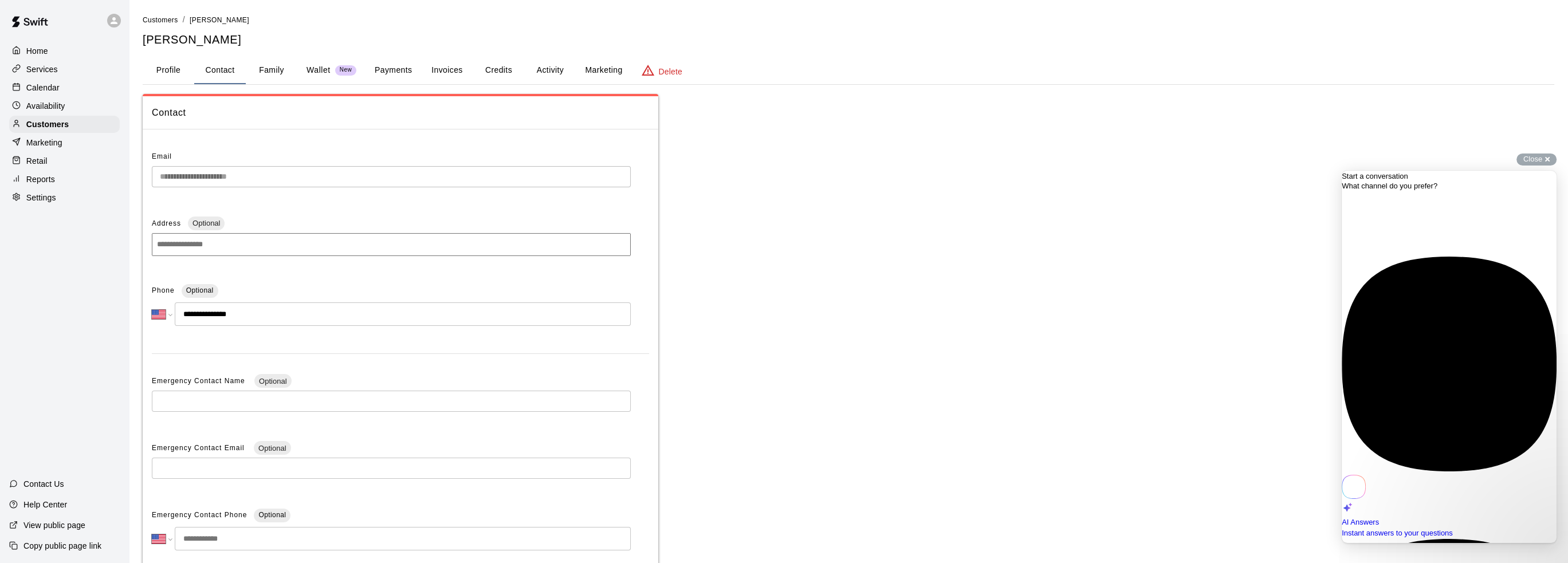
click at [136, 167] on div "**********" at bounding box center [848, 323] width 1429 height 618
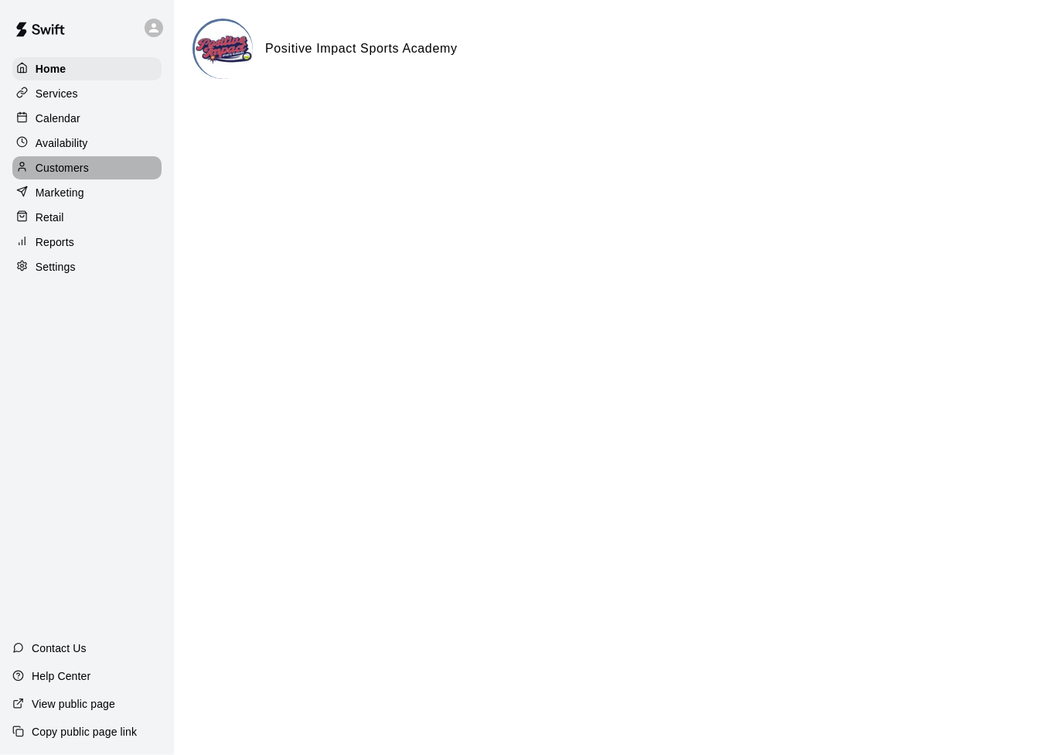
click at [73, 176] on p "Customers" at bounding box center [62, 167] width 53 height 15
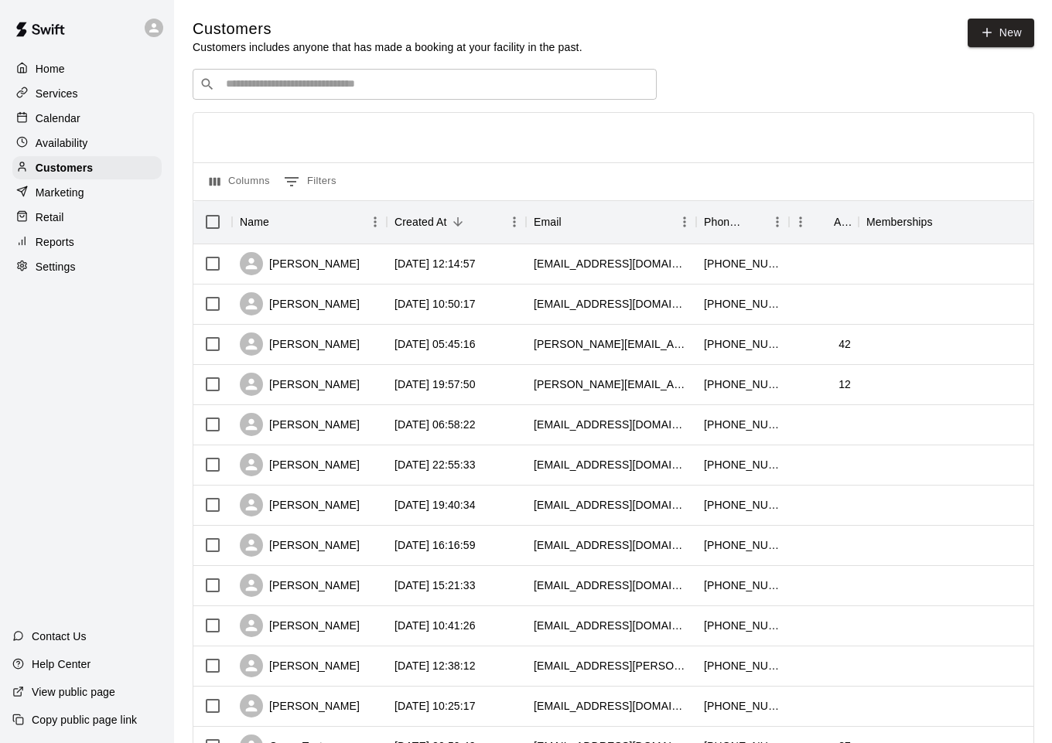
click at [262, 89] on input "Search customers by name or email" at bounding box center [435, 84] width 428 height 15
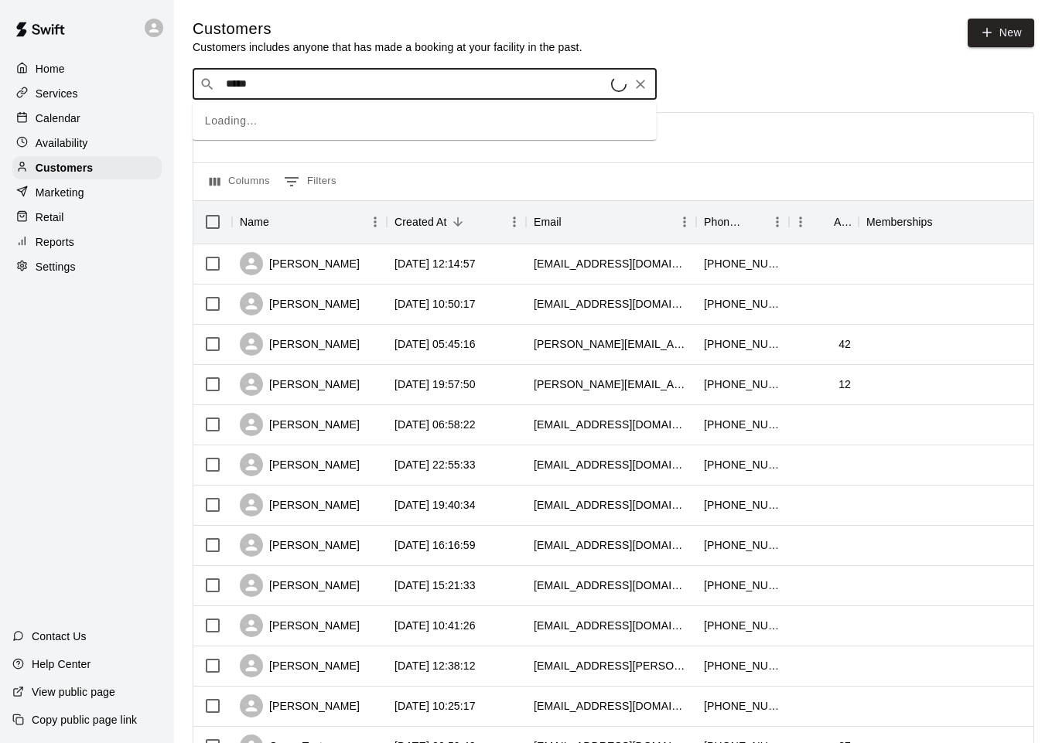
type input "******"
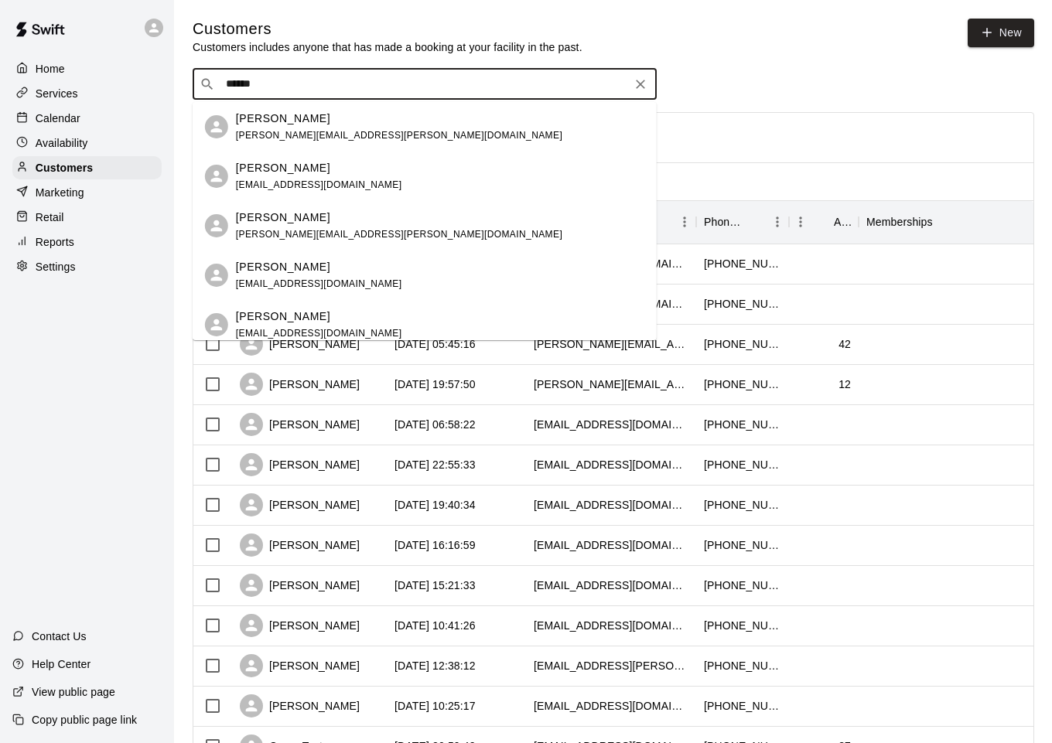
click at [353, 176] on div "[PERSON_NAME] [EMAIL_ADDRESS][DOMAIN_NAME]" at bounding box center [440, 176] width 408 height 33
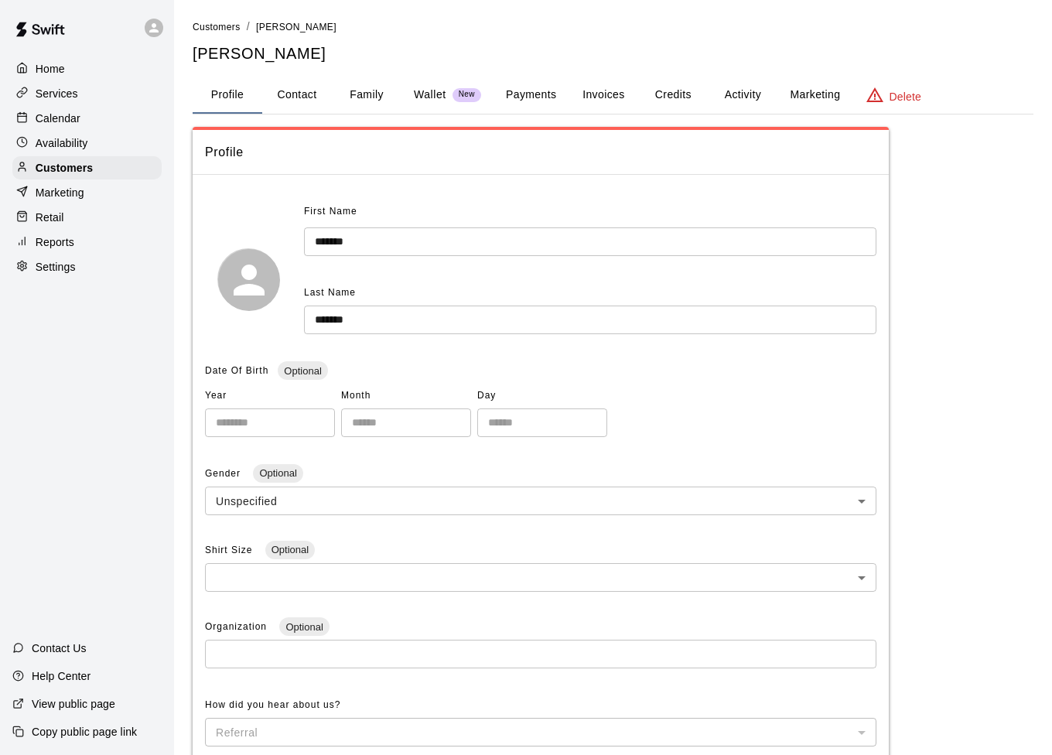
click at [521, 95] on button "Payments" at bounding box center [530, 95] width 75 height 37
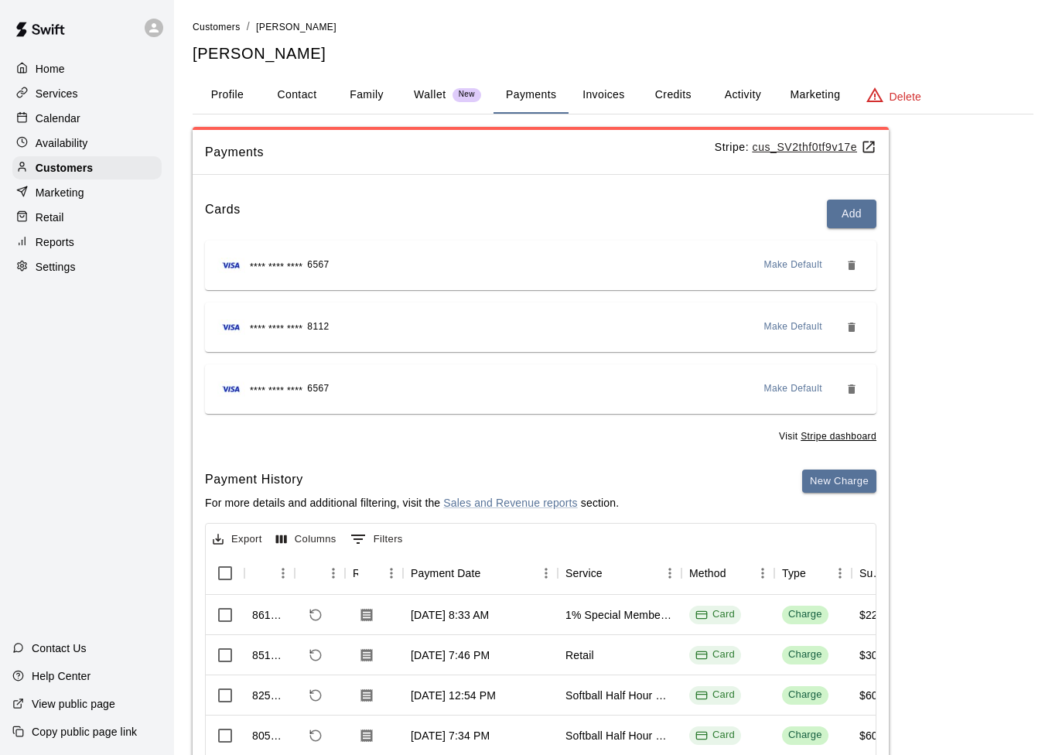
click at [835, 146] on u "cus_SV2thf0tf9v17e" at bounding box center [815, 147] width 124 height 12
click at [808, 146] on u "cus_SV2thf0tf9v17e" at bounding box center [815, 147] width 124 height 12
click at [818, 148] on u "cus_SV2thf0tf9v17e" at bounding box center [815, 147] width 124 height 12
click at [804, 148] on u "cus_SV2thf0tf9v17e" at bounding box center [815, 147] width 124 height 12
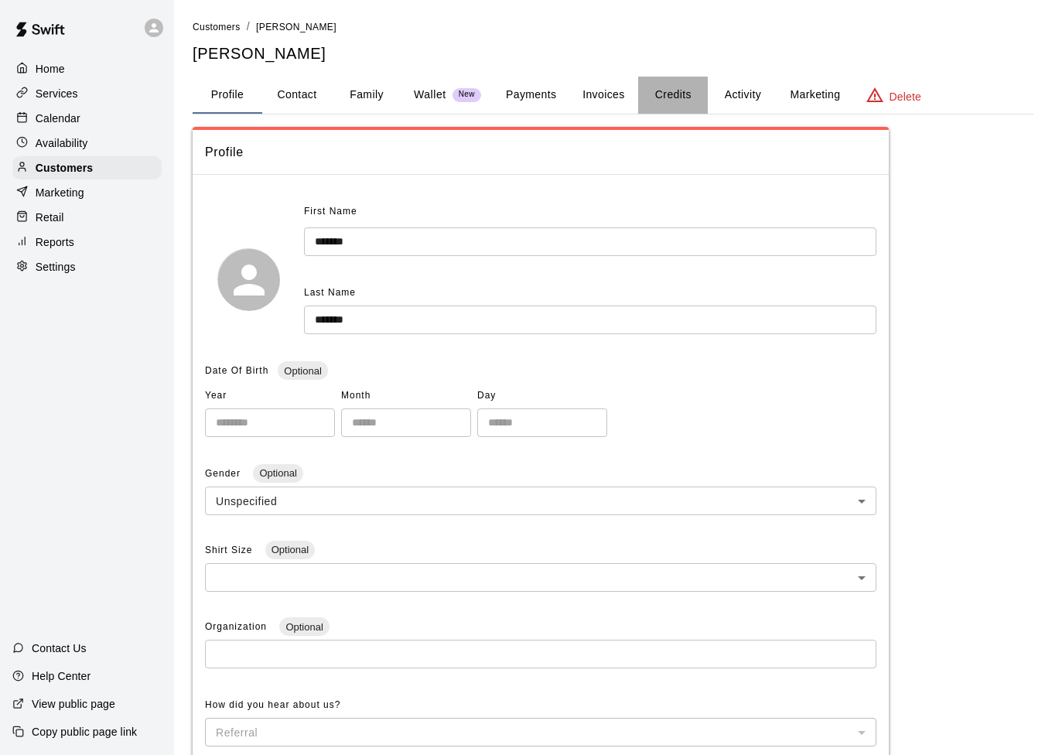
click at [688, 92] on button "Credits" at bounding box center [673, 95] width 70 height 37
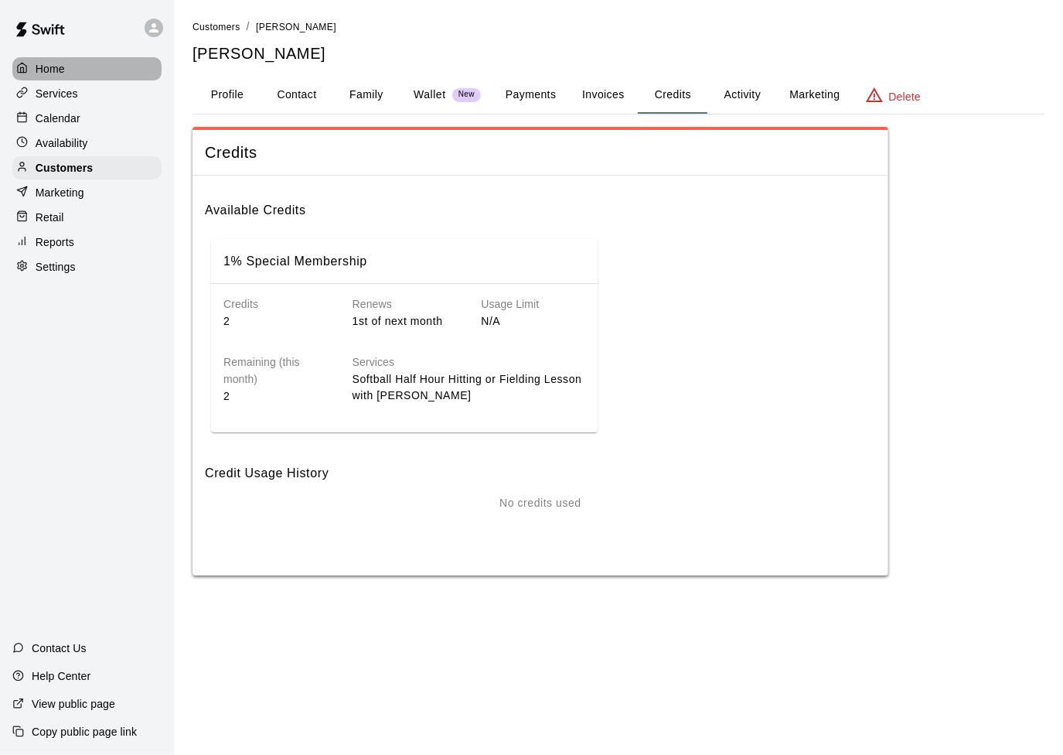
click at [55, 75] on p "Home" at bounding box center [50, 68] width 29 height 15
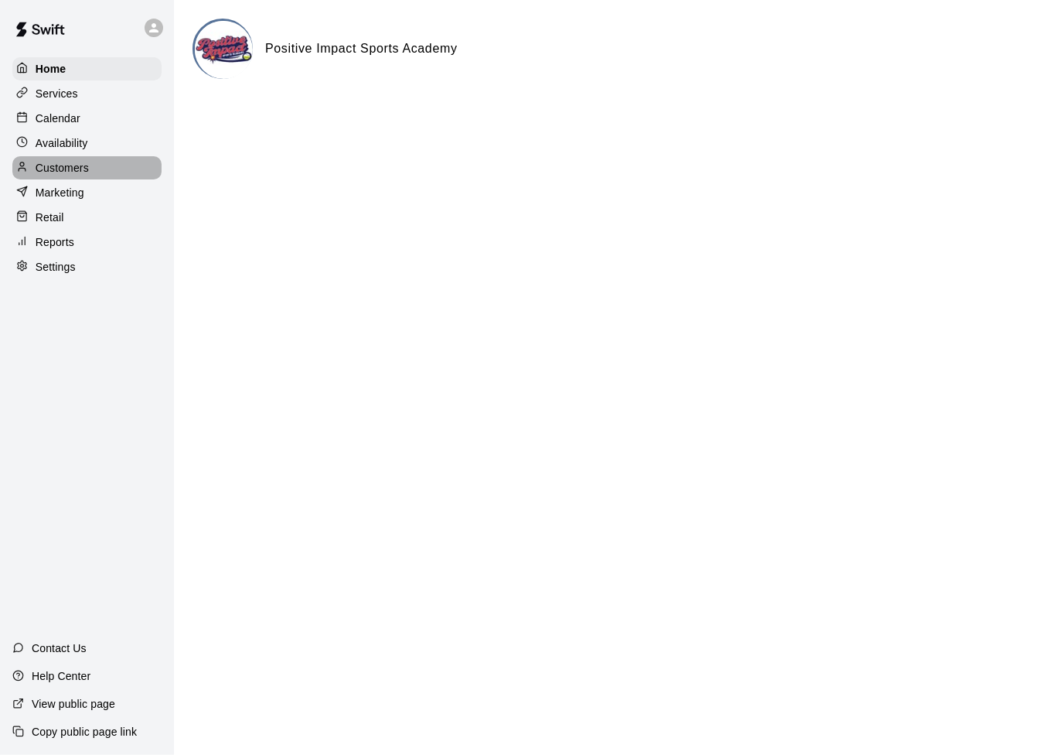
click at [83, 174] on p "Customers" at bounding box center [62, 167] width 53 height 15
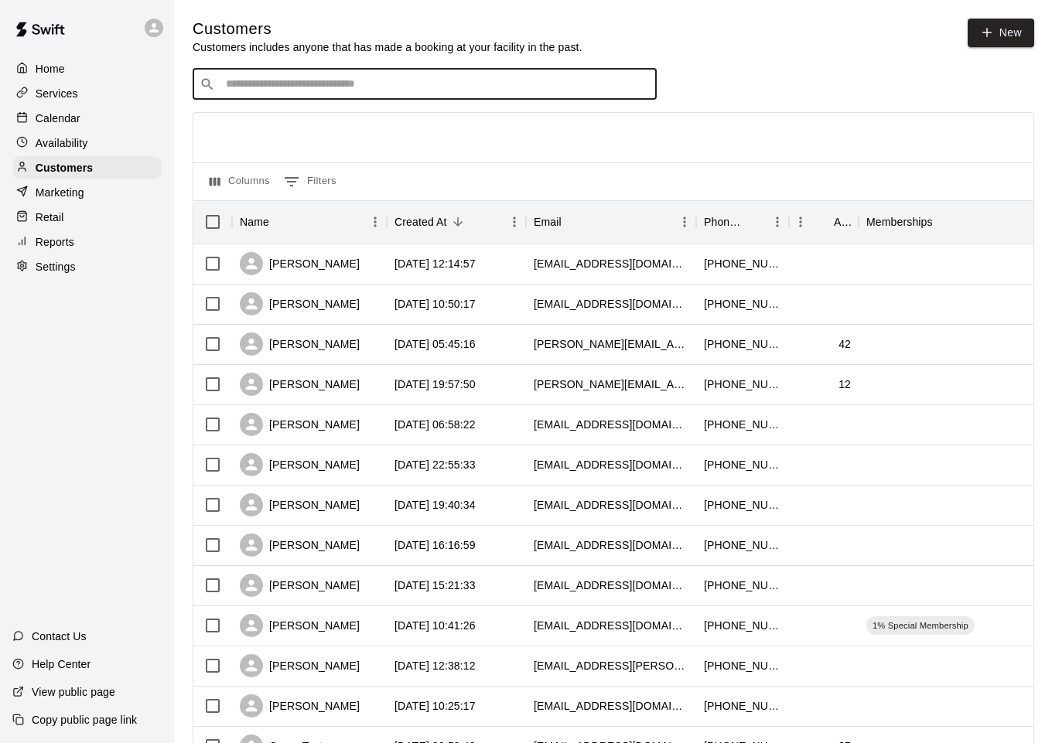
click at [312, 85] on input "Search customers by name or email" at bounding box center [435, 84] width 428 height 15
type input "*****"
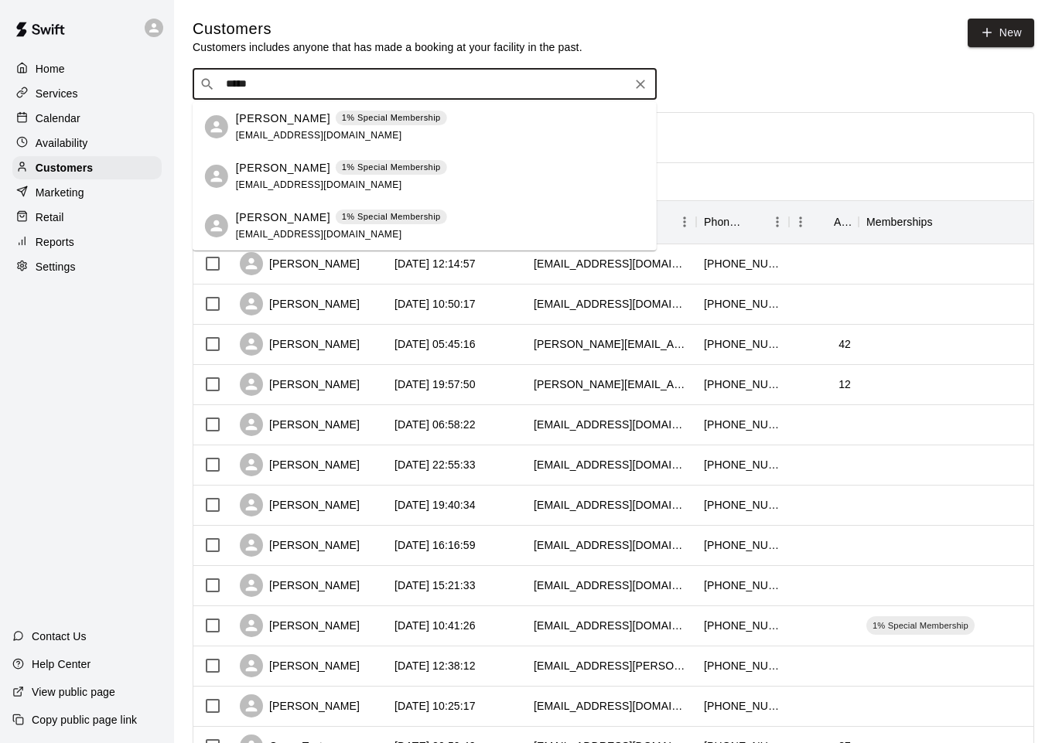
click at [294, 119] on p "[PERSON_NAME]" at bounding box center [283, 119] width 94 height 16
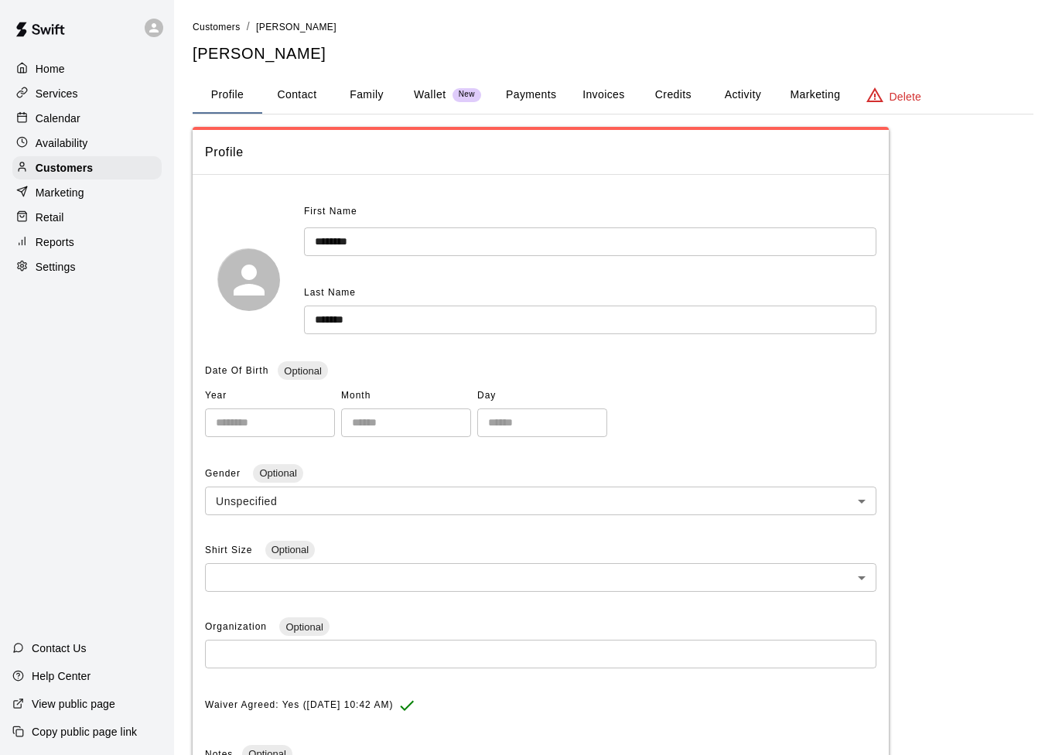
click at [669, 94] on button "Credits" at bounding box center [673, 95] width 70 height 37
click at [73, 122] on p "Calendar" at bounding box center [58, 118] width 45 height 15
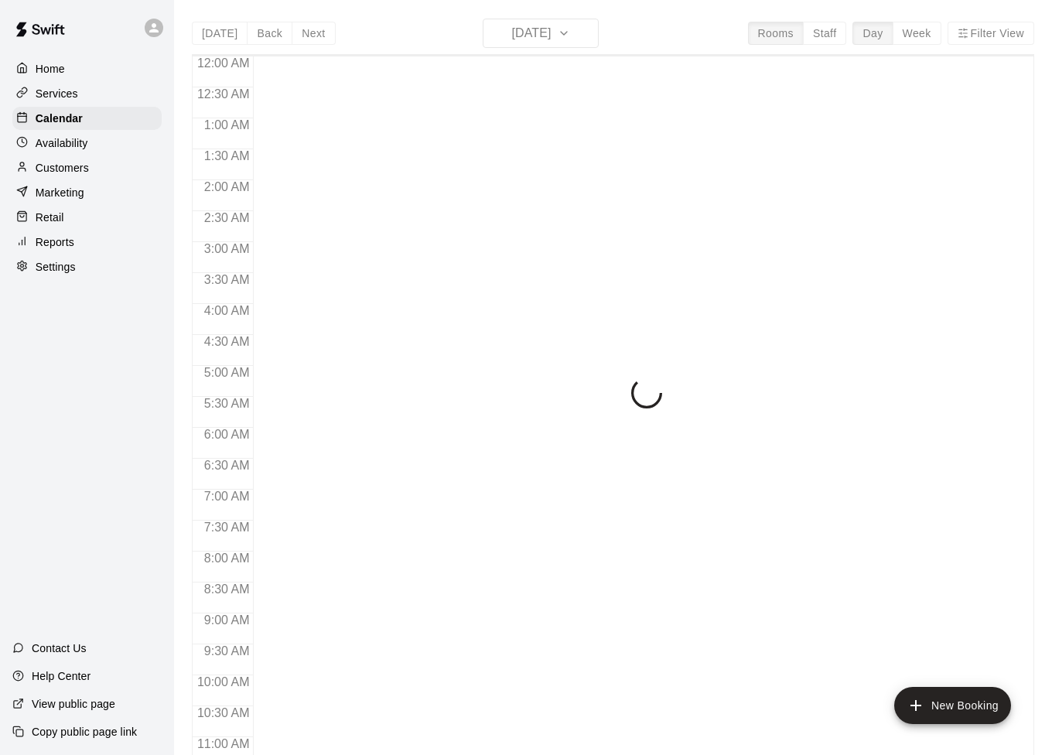
scroll to position [767, 0]
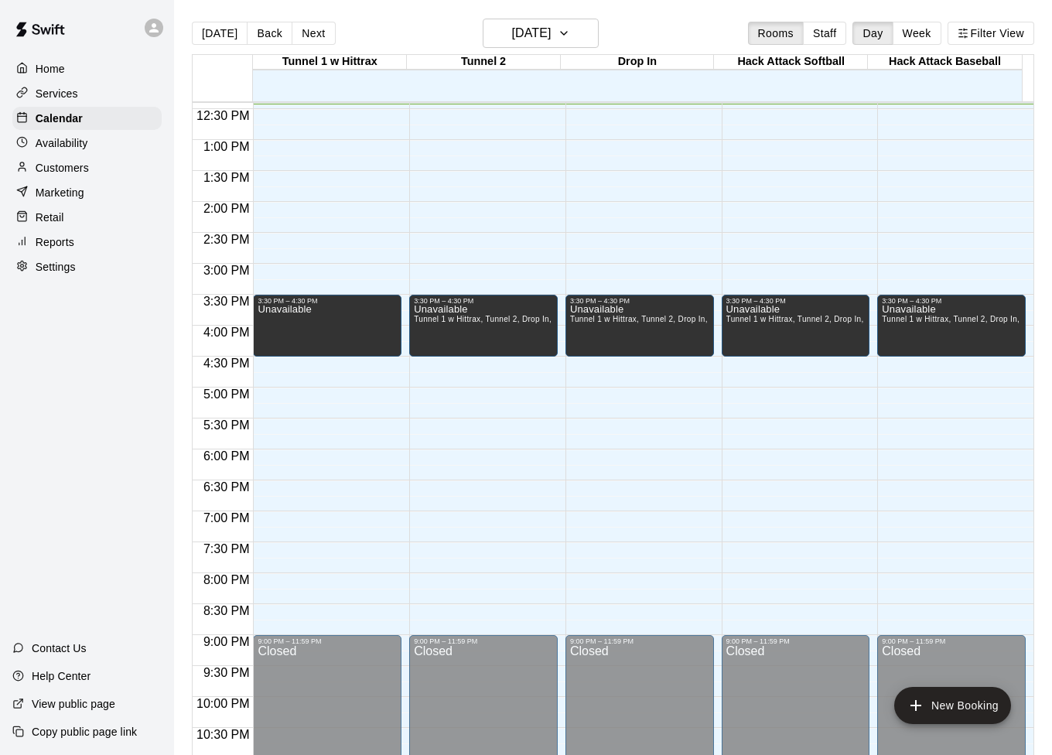
click at [87, 176] on p "Customers" at bounding box center [62, 167] width 53 height 15
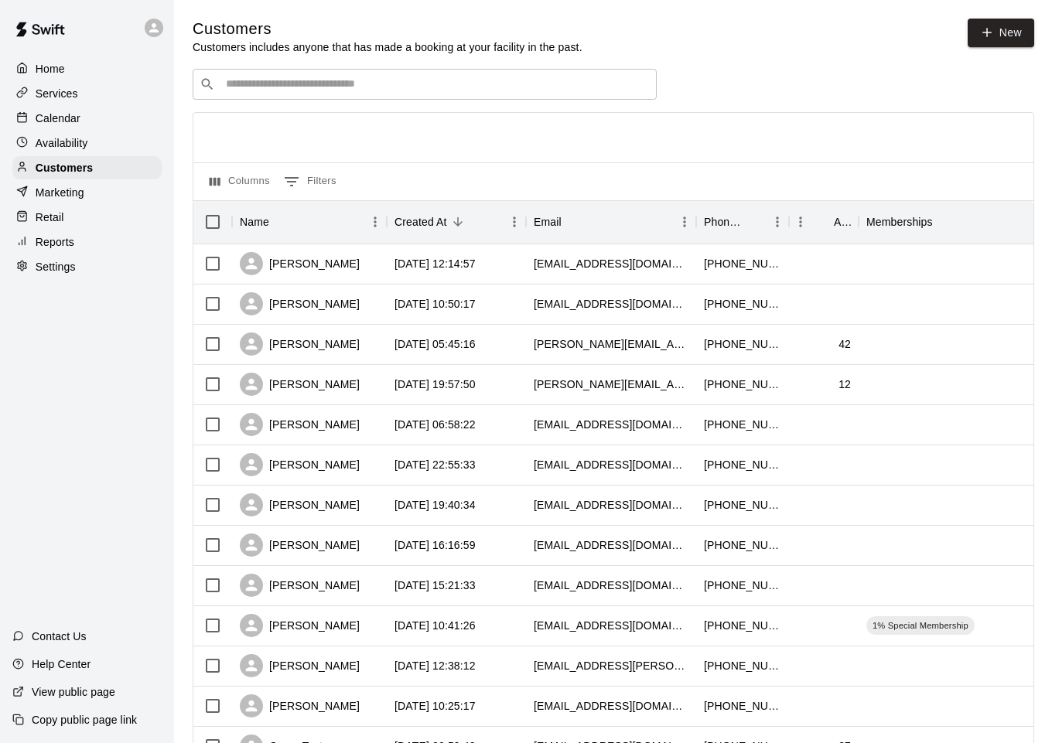
click at [266, 87] on input "Search customers by name or email" at bounding box center [435, 84] width 428 height 15
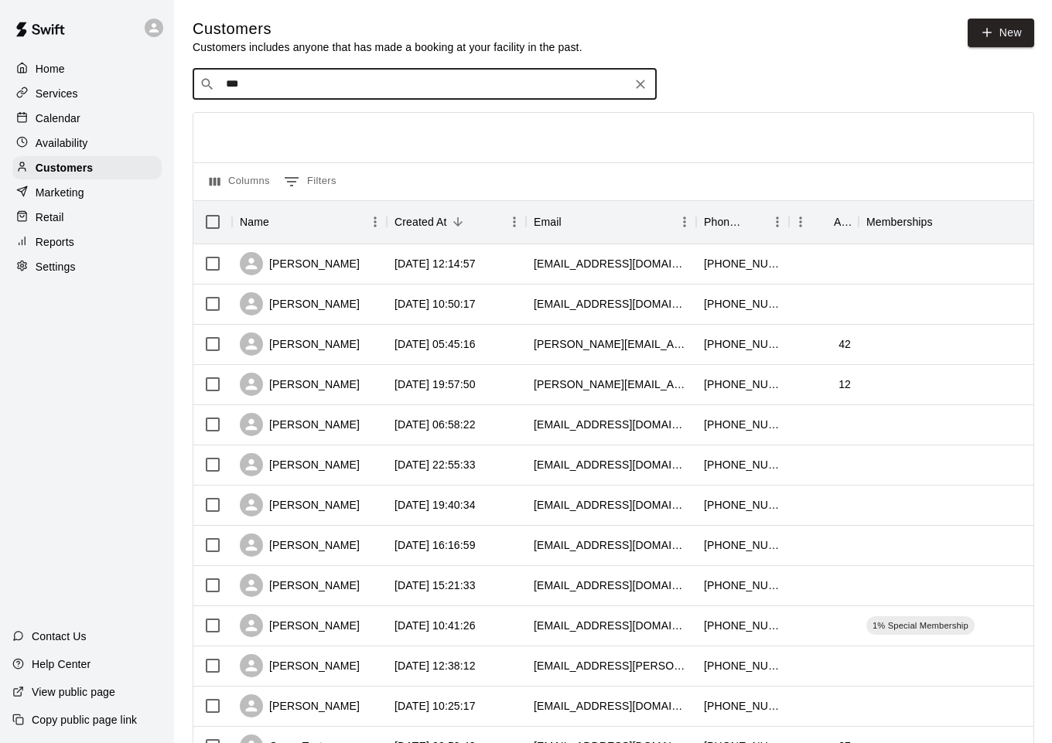
type input "****"
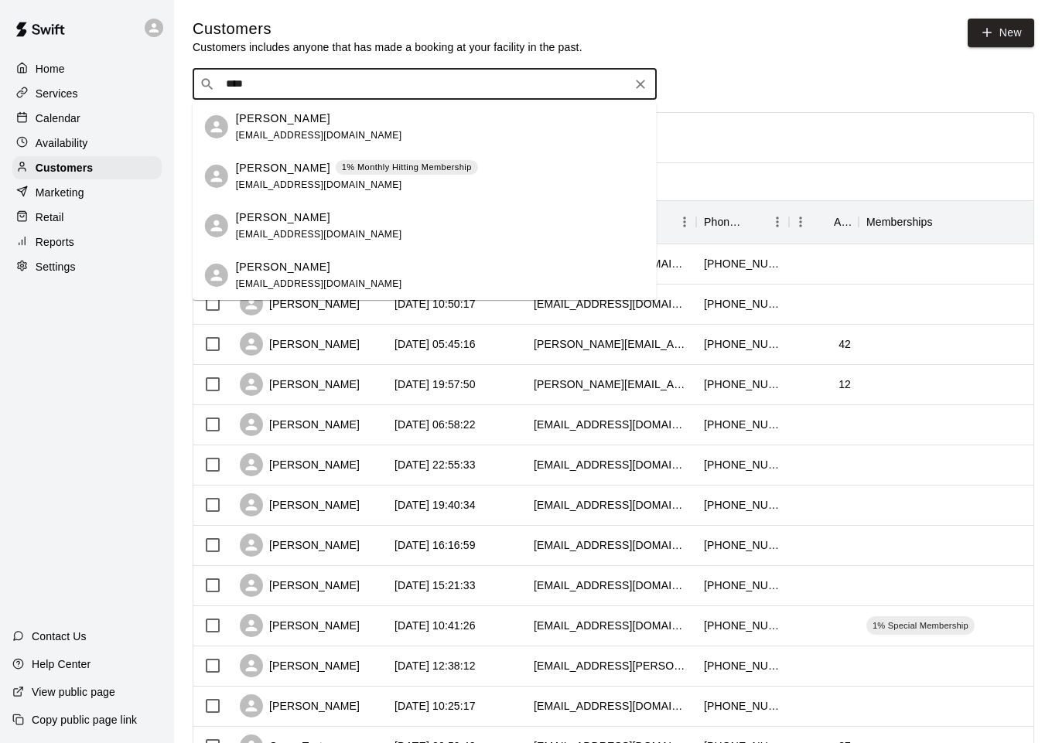
click at [287, 163] on p "Marc Ricciardi" at bounding box center [283, 168] width 94 height 16
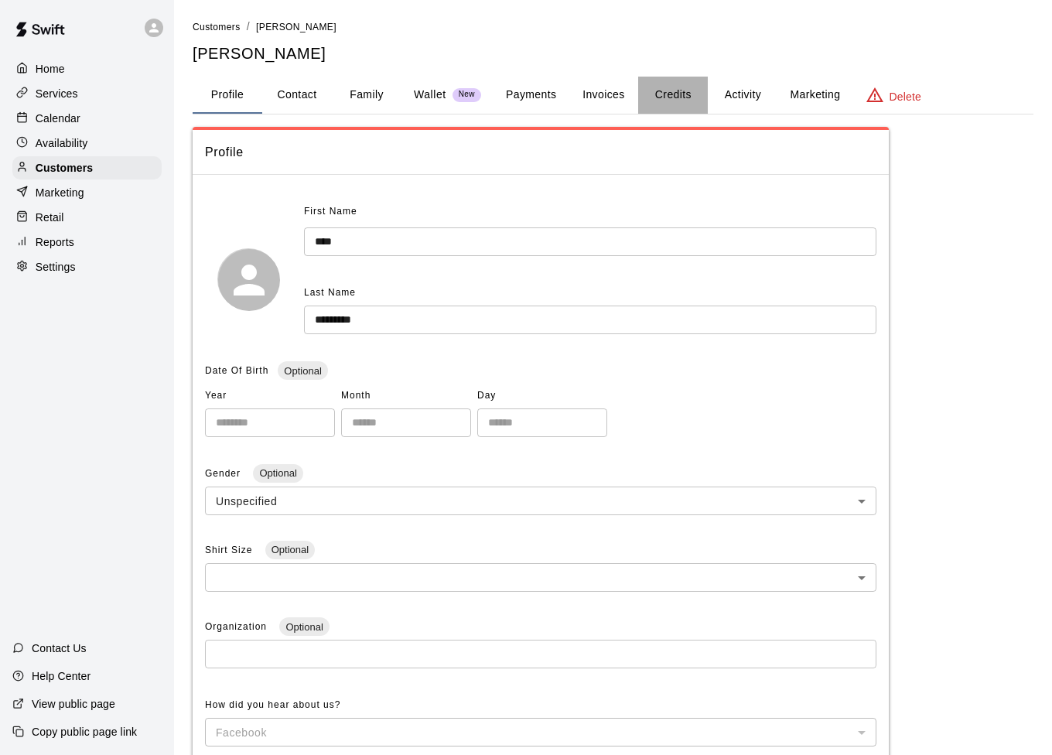
click at [649, 98] on button "Credits" at bounding box center [673, 95] width 70 height 37
